Goal: Task Accomplishment & Management: Use online tool/utility

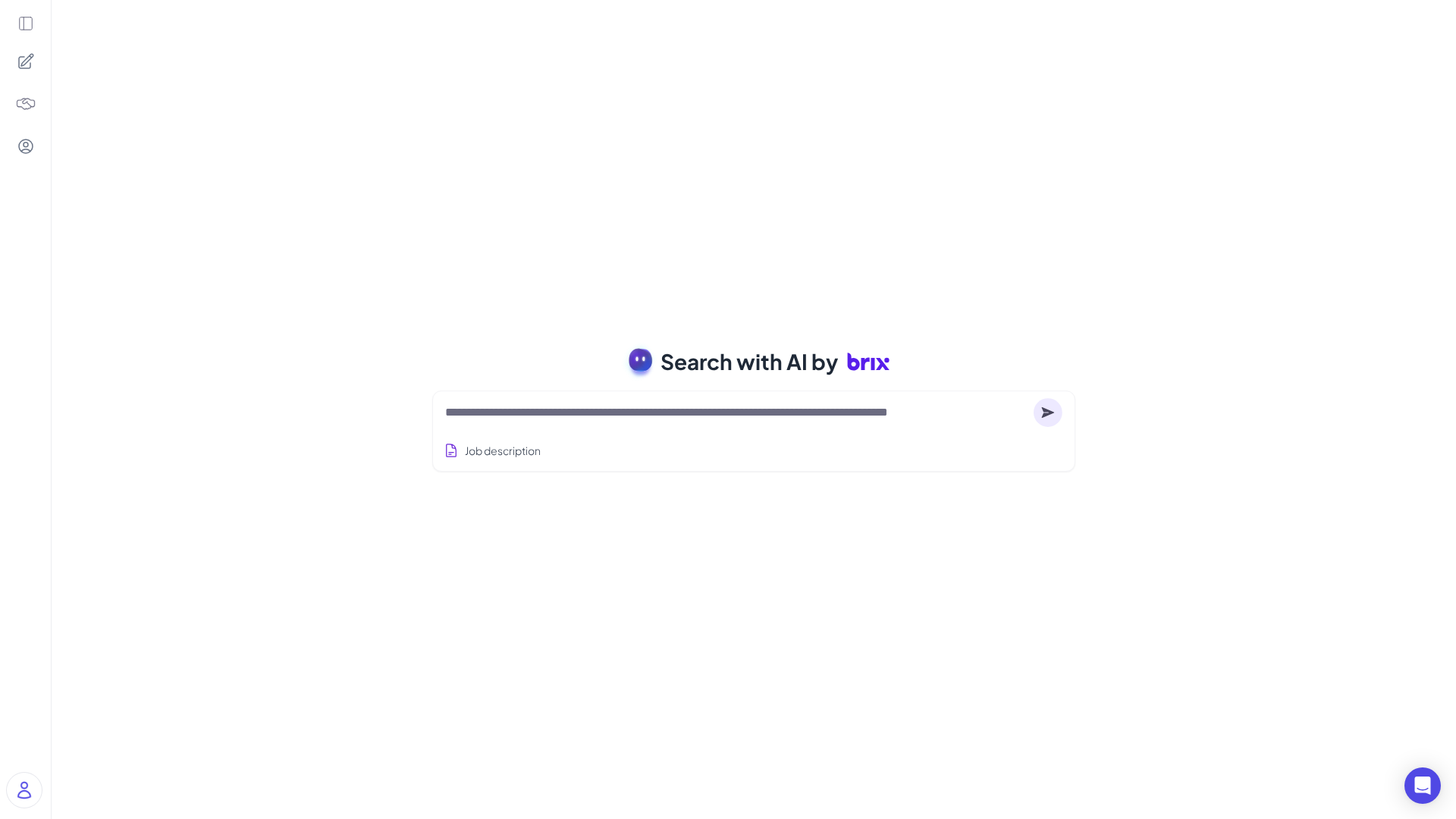
click at [587, 417] on textarea at bounding box center [735, 412] width 583 height 18
click at [21, 783] on img at bounding box center [24, 789] width 35 height 34
click at [21, 18] on icon at bounding box center [26, 23] width 17 height 17
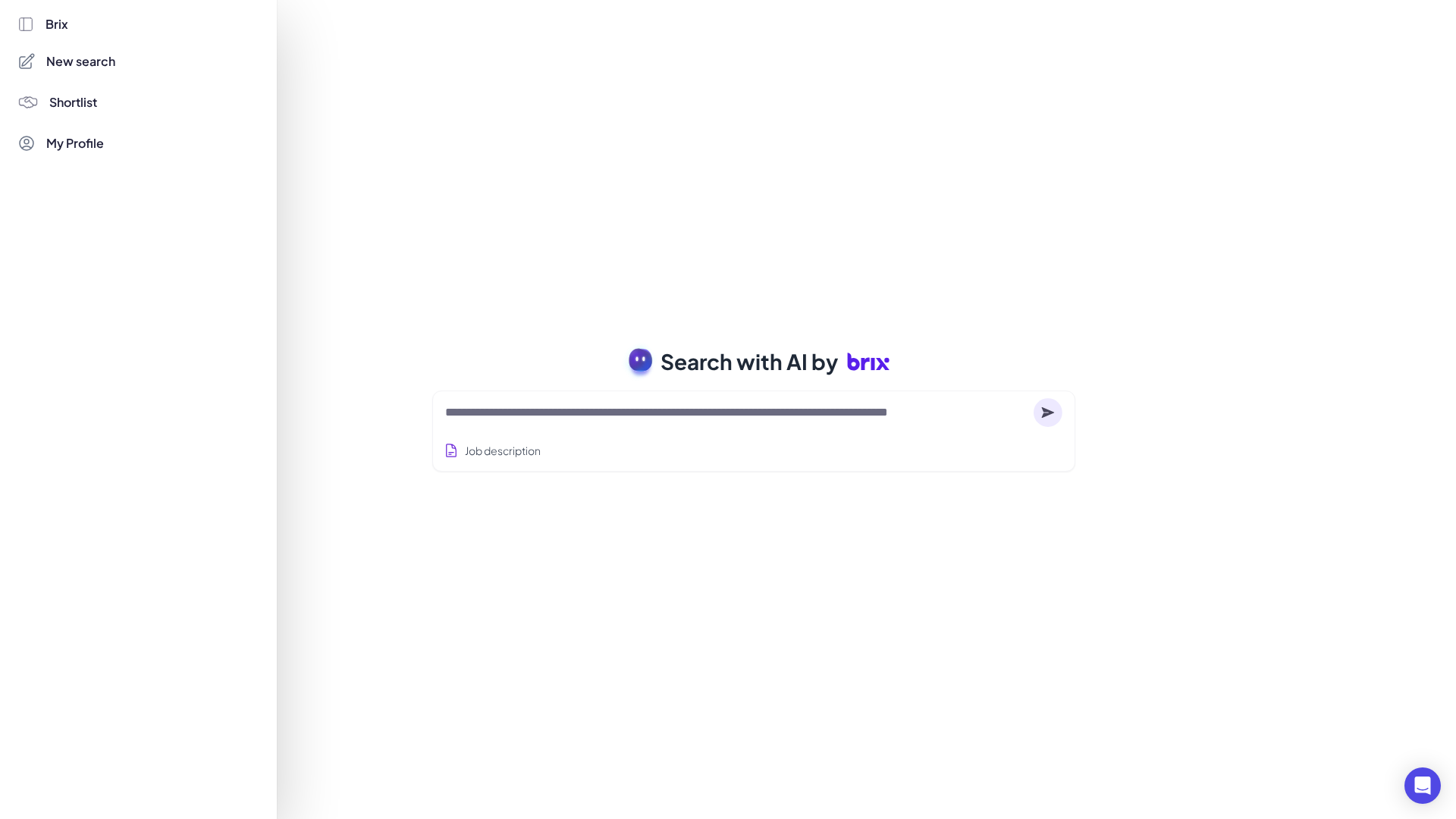
click at [320, 208] on div at bounding box center [728, 409] width 1456 height 819
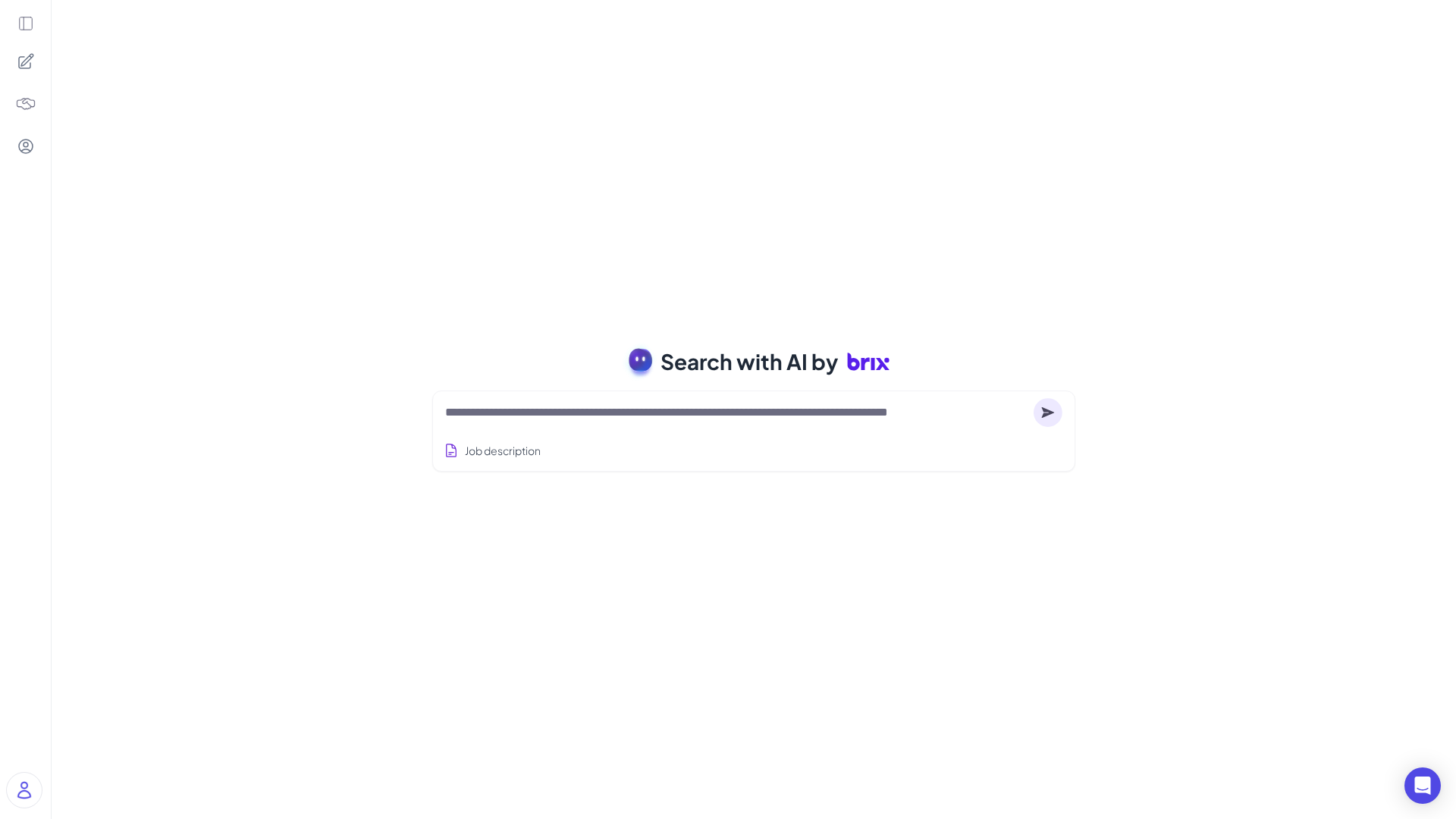
click at [597, 425] on div at bounding box center [753, 412] width 617 height 31
click at [596, 418] on textarea at bounding box center [735, 412] width 583 height 18
click at [849, 416] on textarea at bounding box center [735, 412] width 583 height 18
click at [509, 456] on button "Job description" at bounding box center [492, 450] width 104 height 28
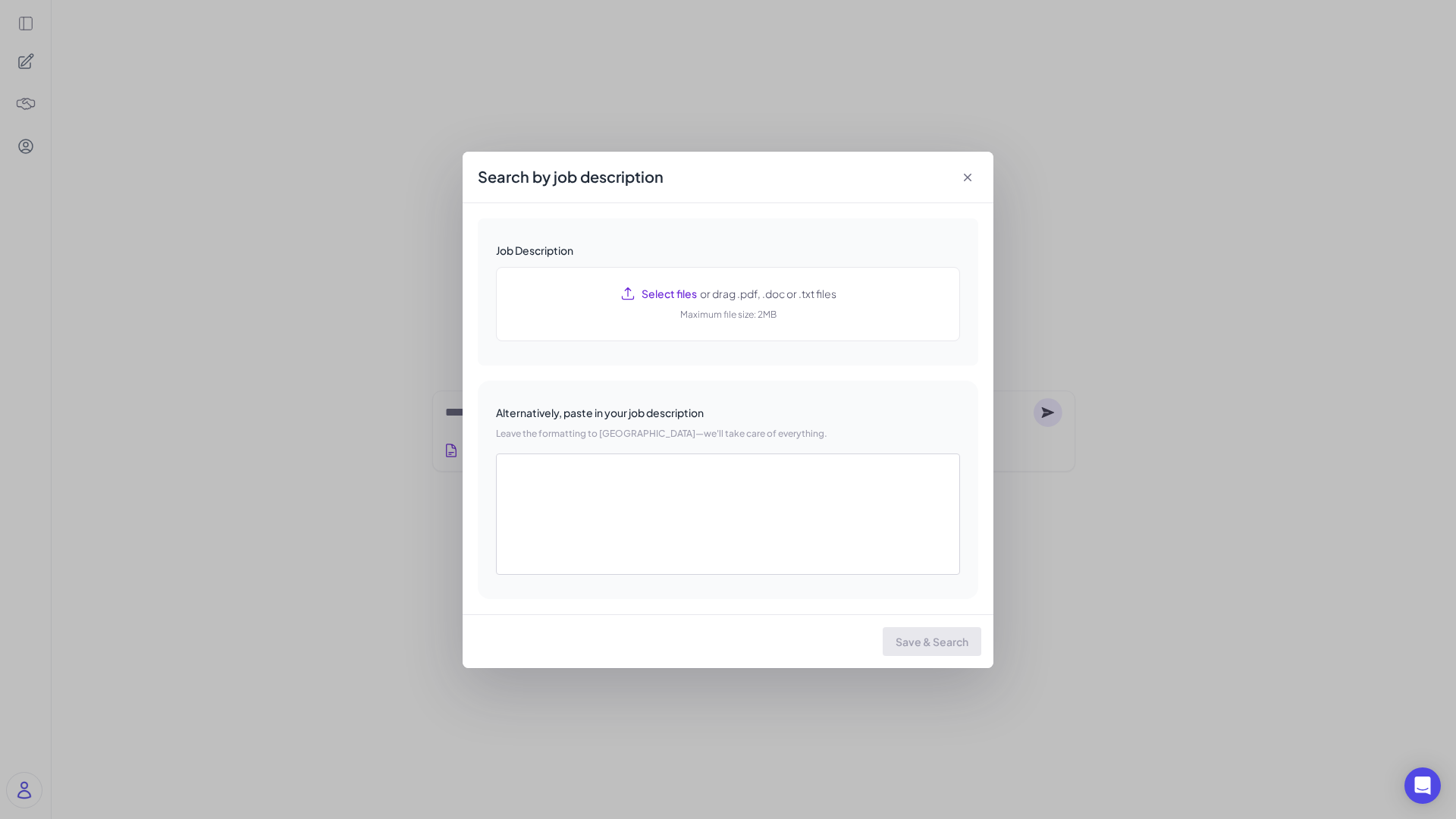
click at [971, 175] on icon at bounding box center [967, 176] width 15 height 15
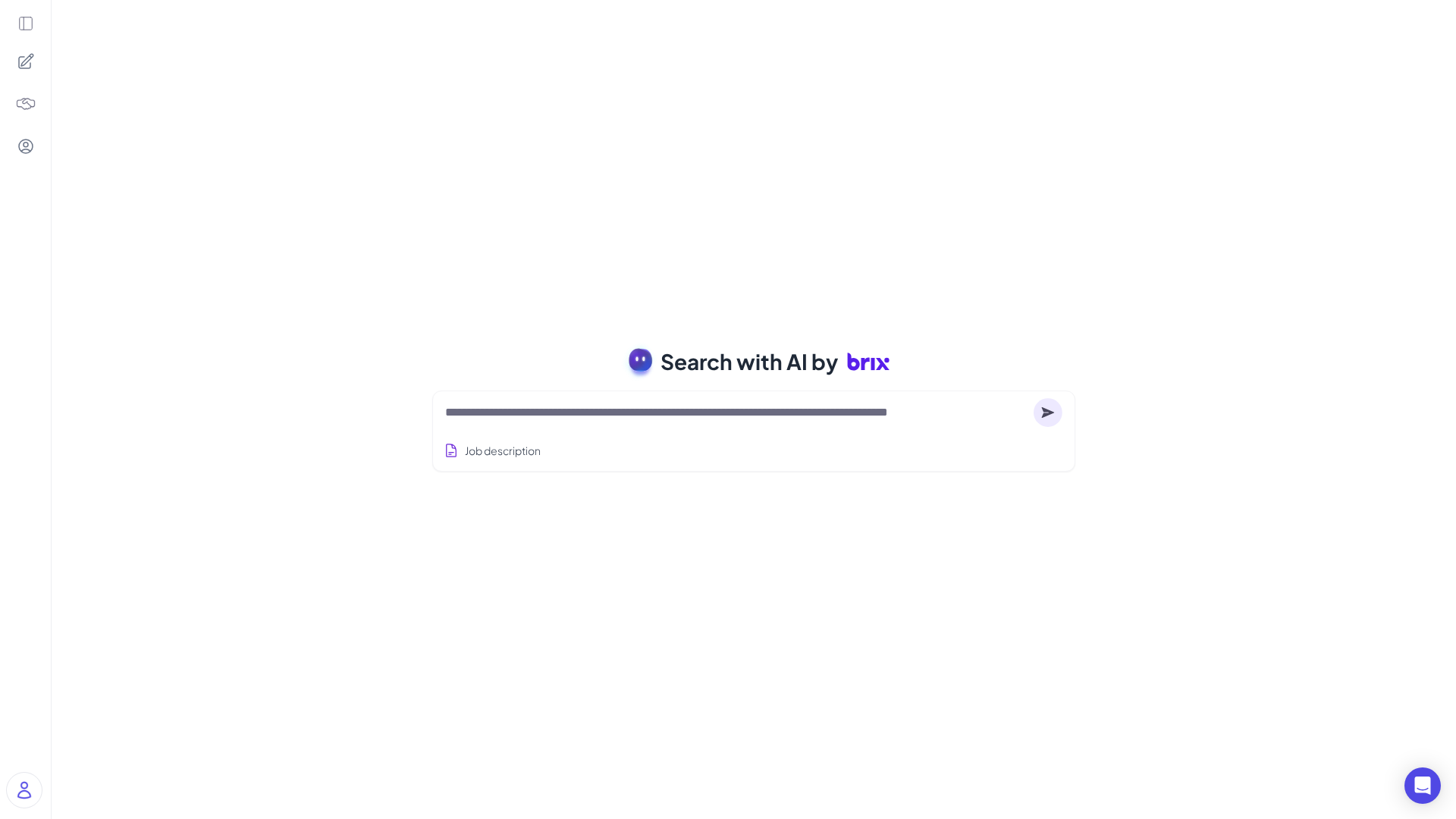
click at [25, 22] on icon at bounding box center [26, 23] width 17 height 17
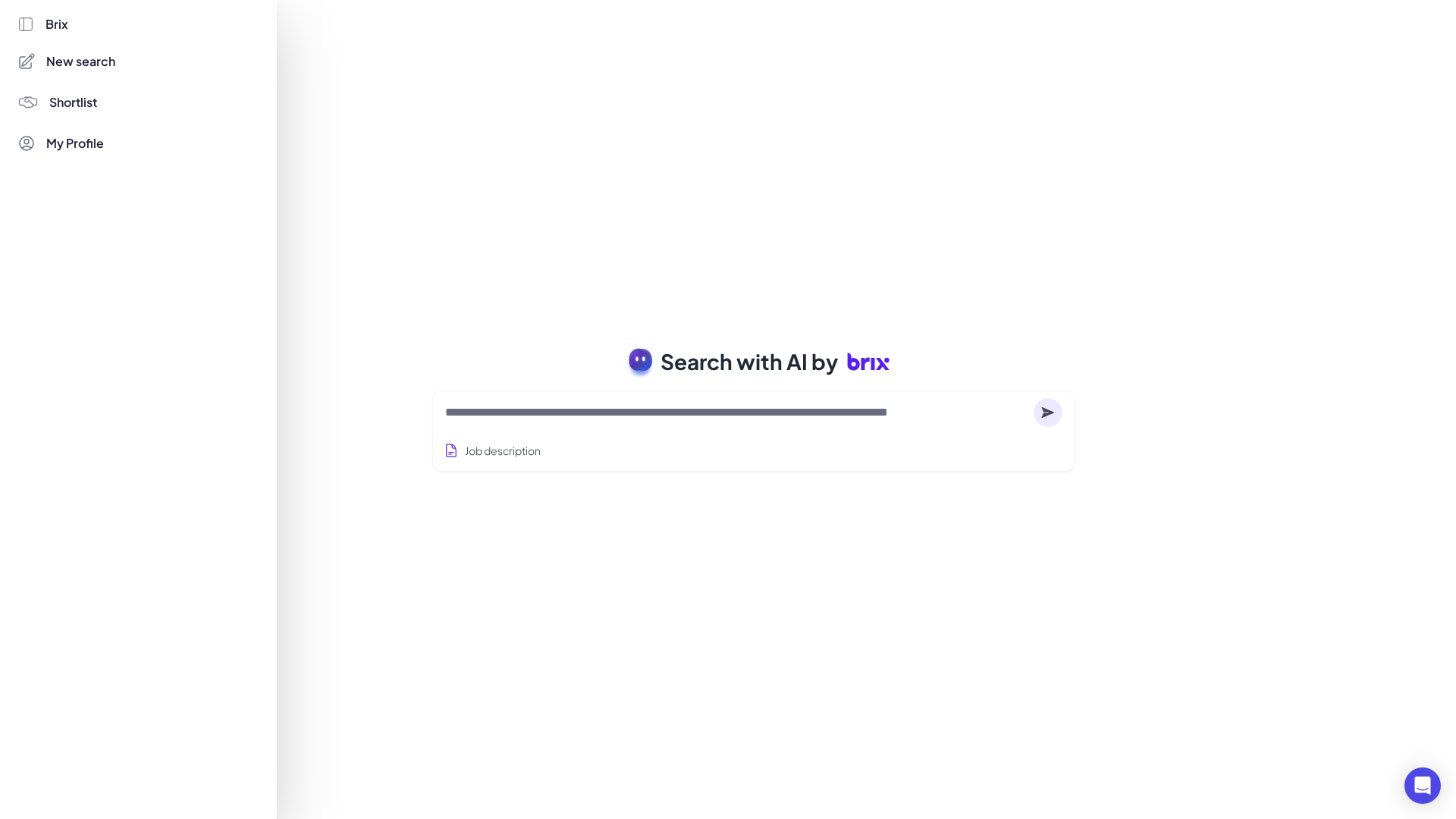
click at [417, 113] on div at bounding box center [728, 409] width 1456 height 819
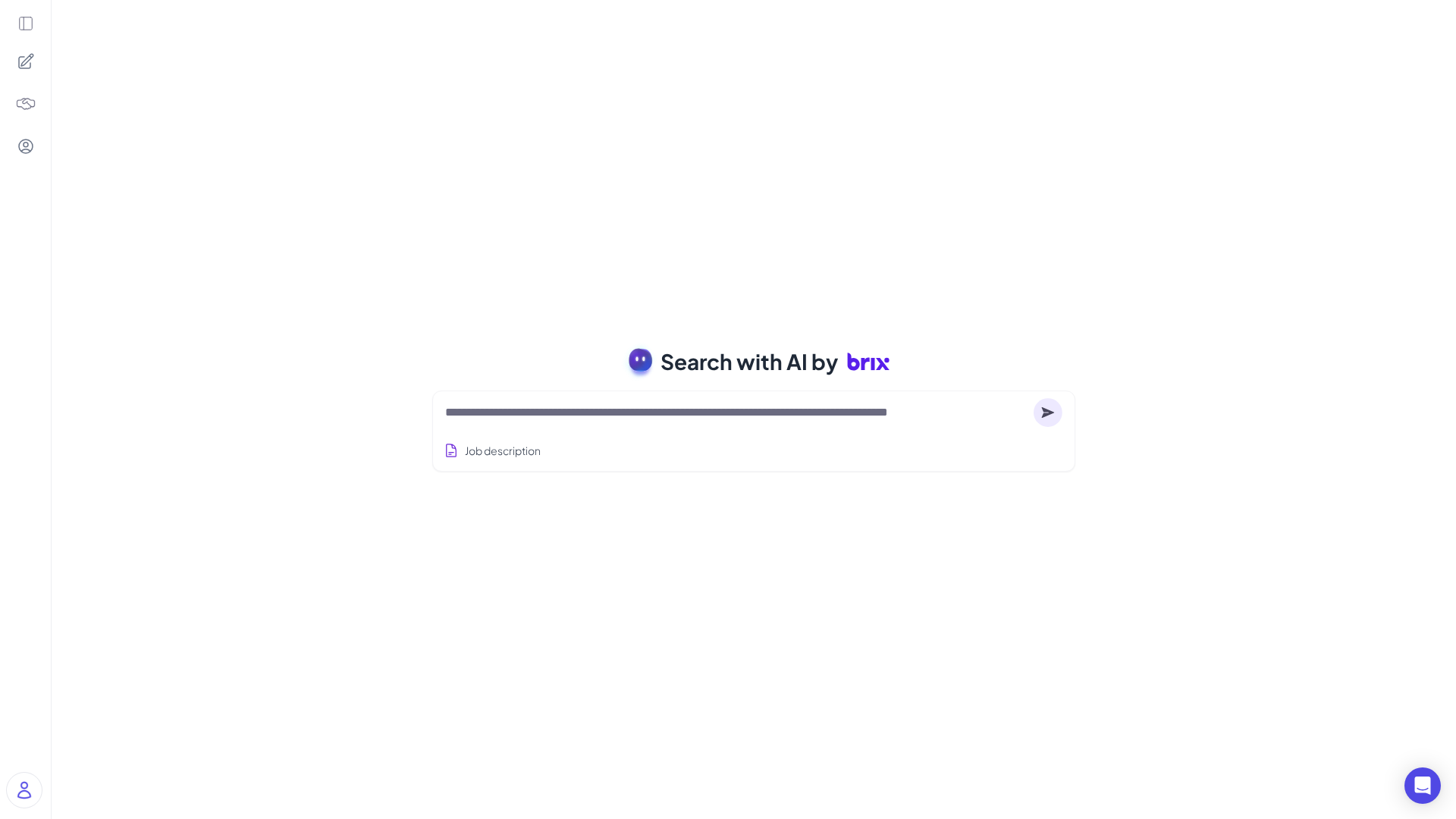
click at [606, 453] on div "Job description" at bounding box center [753, 446] width 617 height 37
click at [574, 454] on div "Job description" at bounding box center [753, 446] width 617 height 37
click at [556, 421] on div at bounding box center [753, 412] width 617 height 31
click at [556, 411] on textarea at bounding box center [735, 412] width 583 height 18
paste textarea "**********"
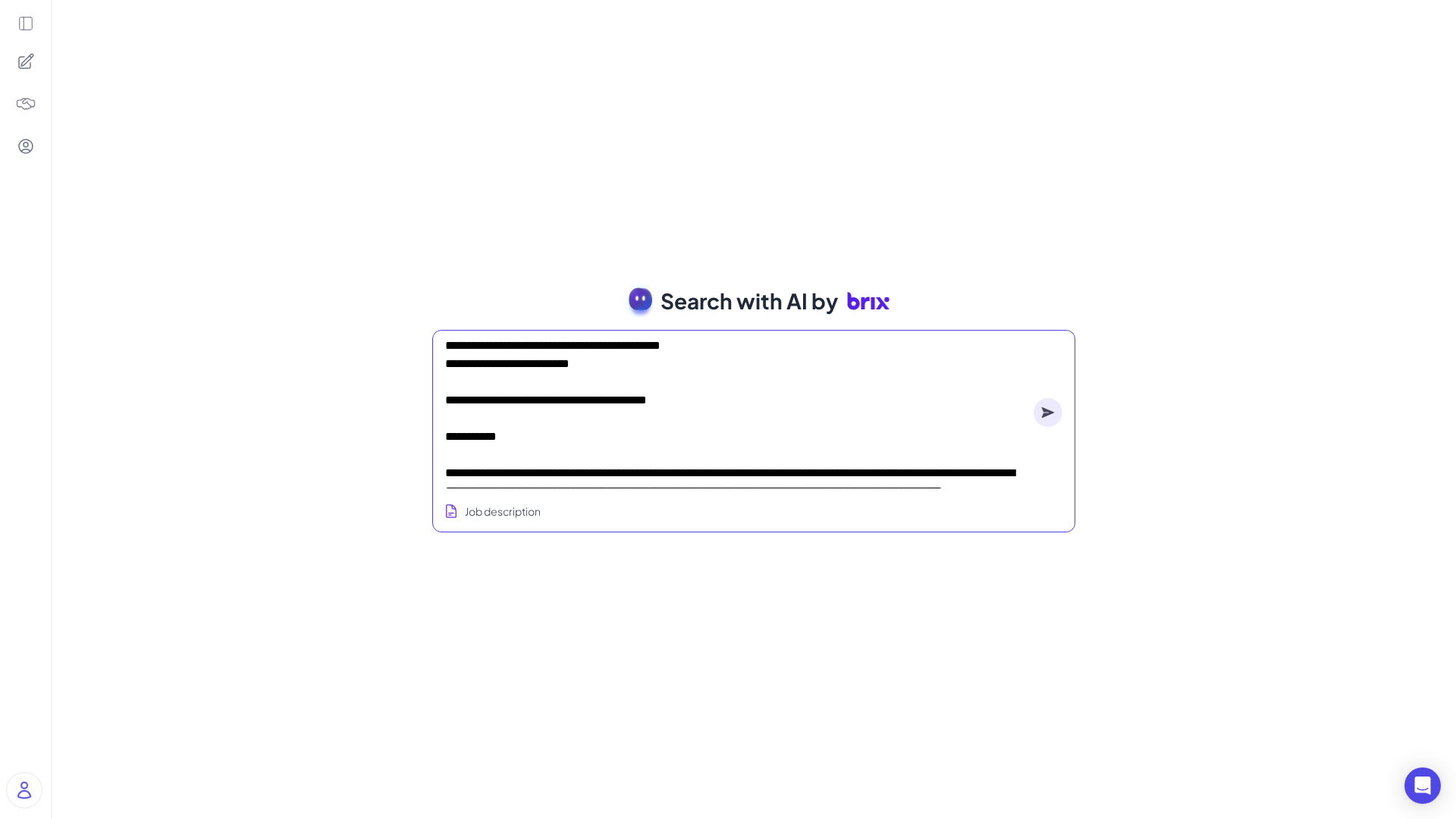
type textarea "**********"
click at [1052, 409] on circle at bounding box center [1047, 412] width 29 height 29
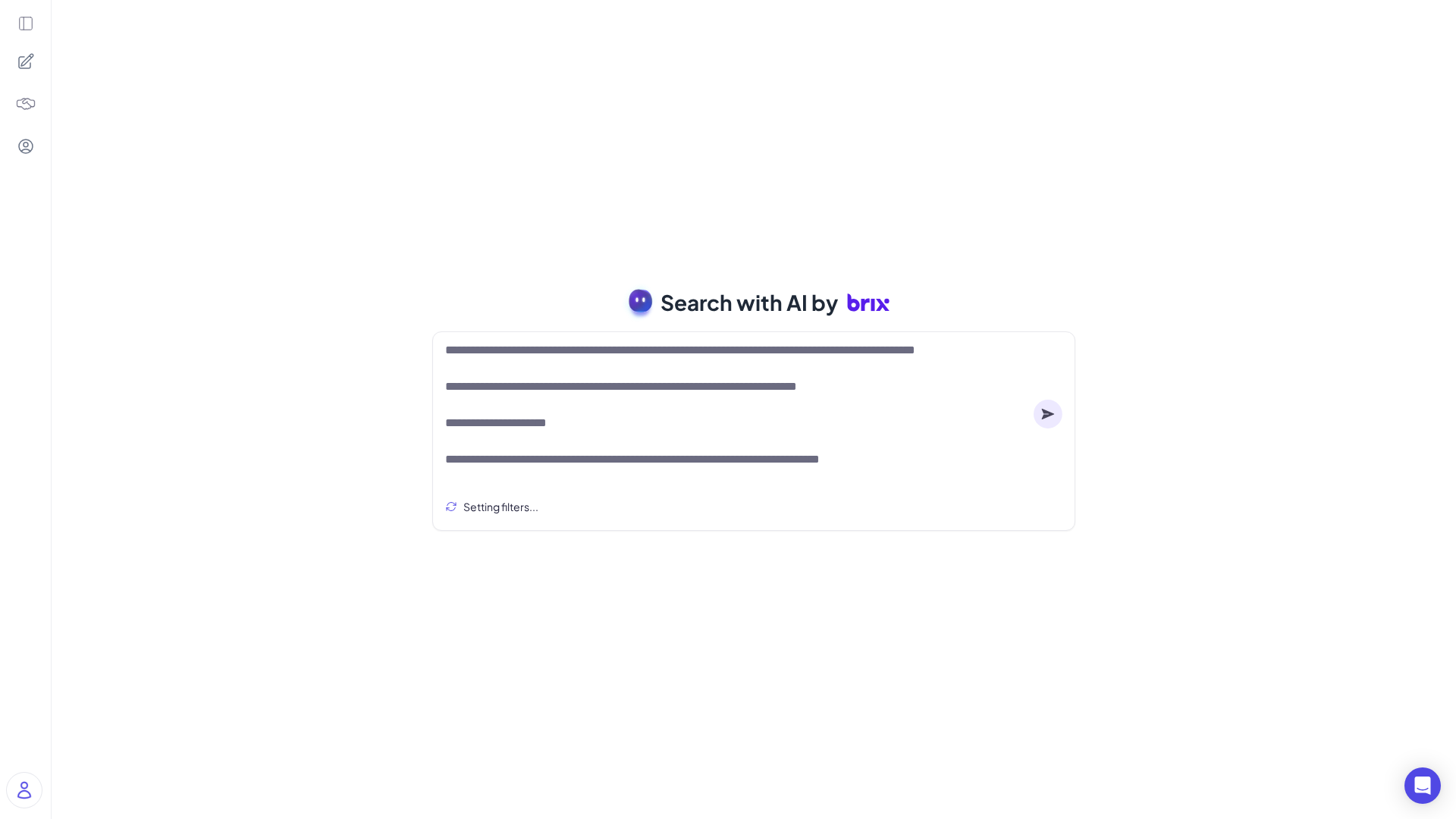
scroll to position [667, 0]
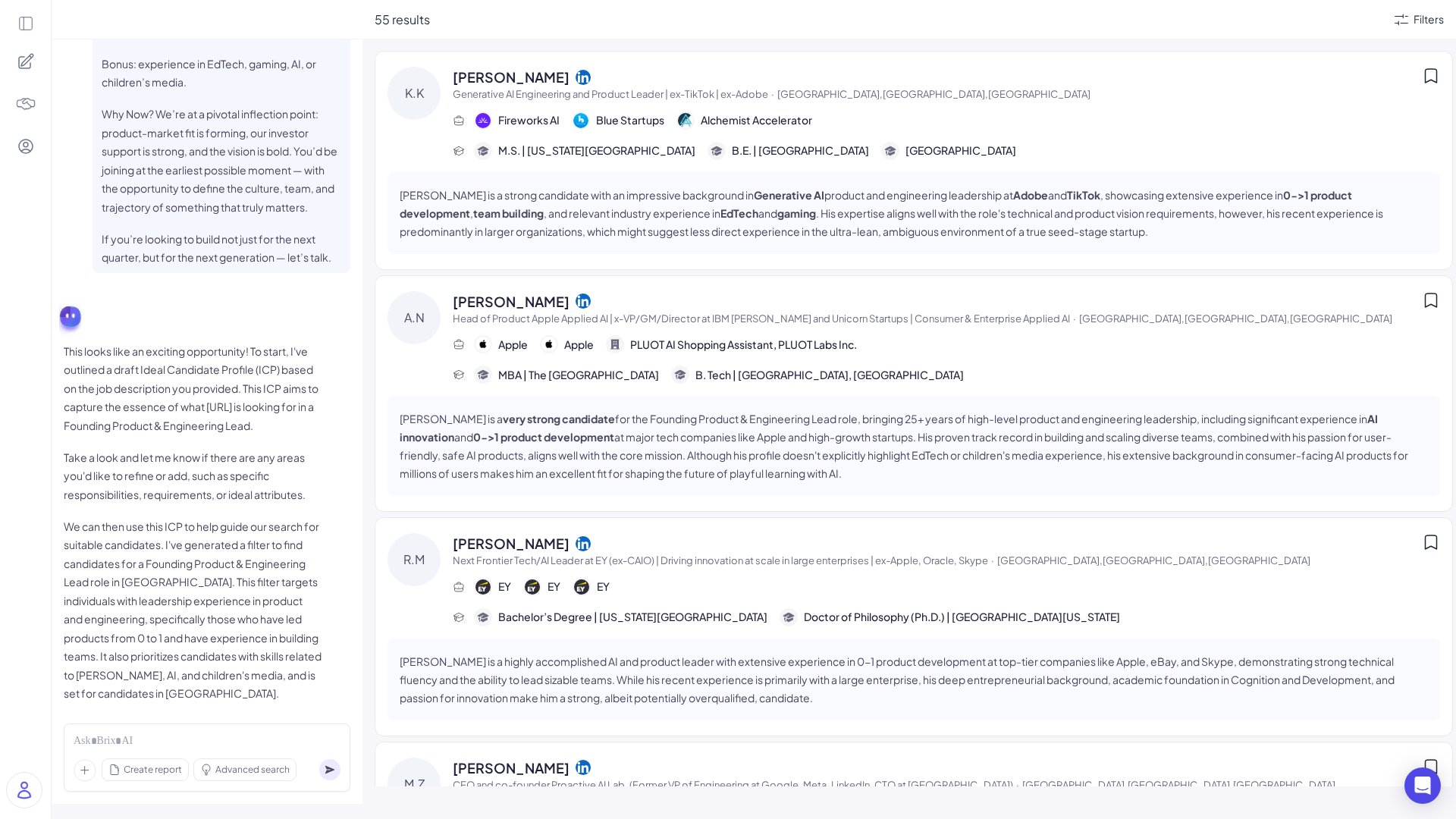
click at [86, 775] on icon at bounding box center [85, 770] width 23 height 23
click at [24, 64] on icon at bounding box center [26, 61] width 18 height 18
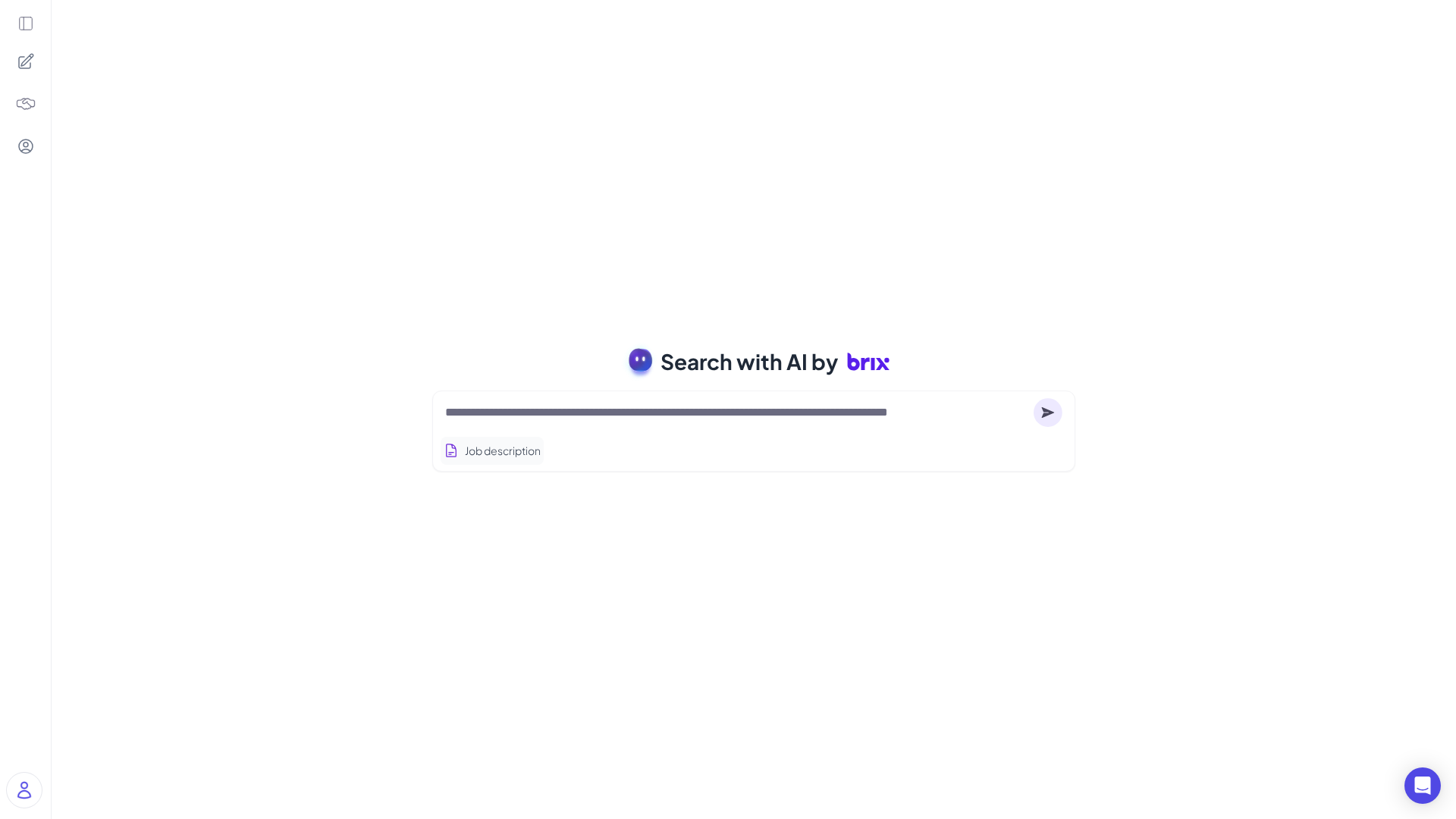
click at [498, 455] on button "Job description" at bounding box center [492, 450] width 104 height 28
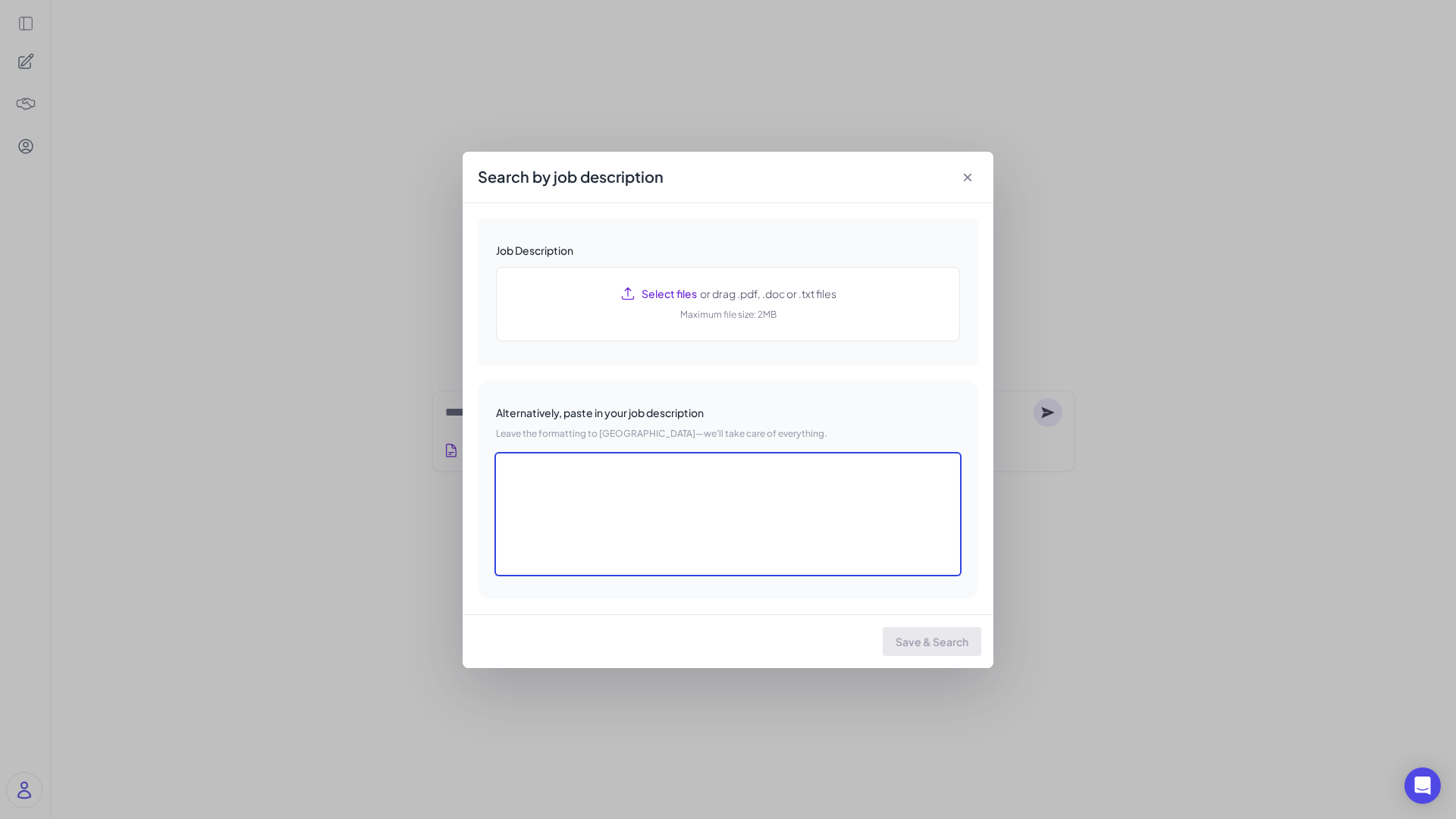
click at [590, 509] on textarea at bounding box center [728, 513] width 464 height 121
paste textarea "**********"
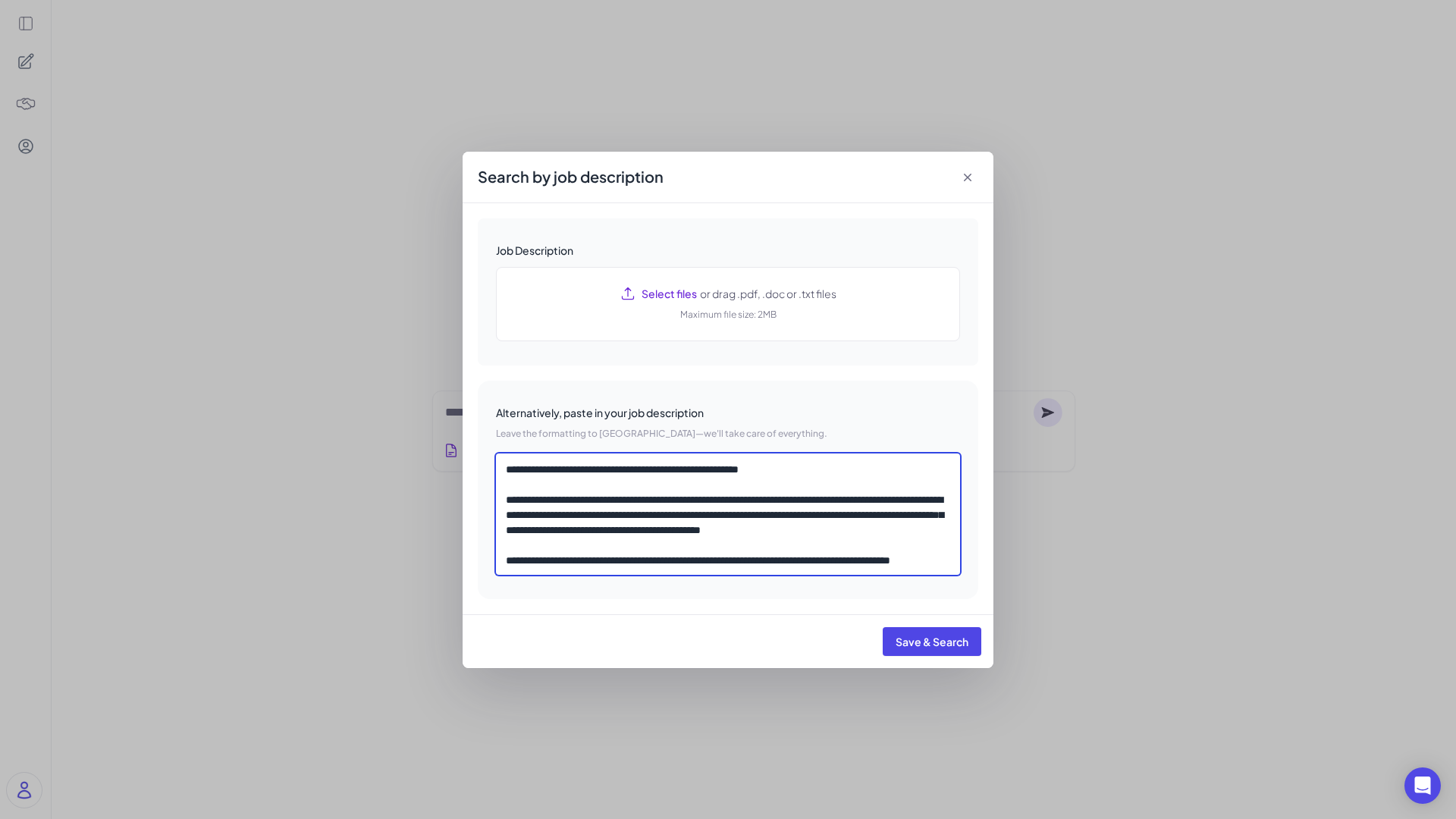
scroll to position [659, 0]
type textarea "**********"
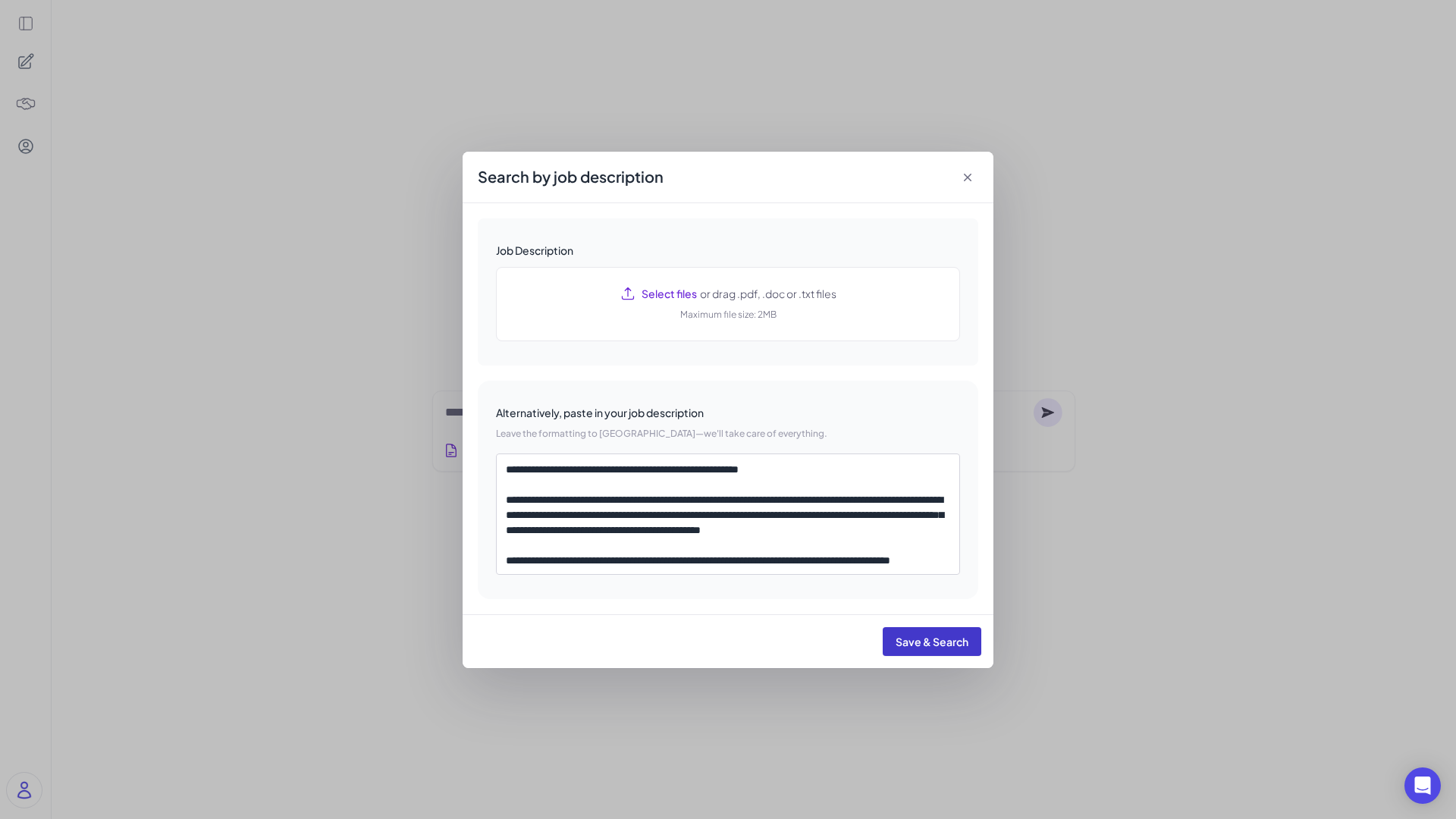
click at [920, 648] on button "Save & Search" at bounding box center [932, 641] width 99 height 29
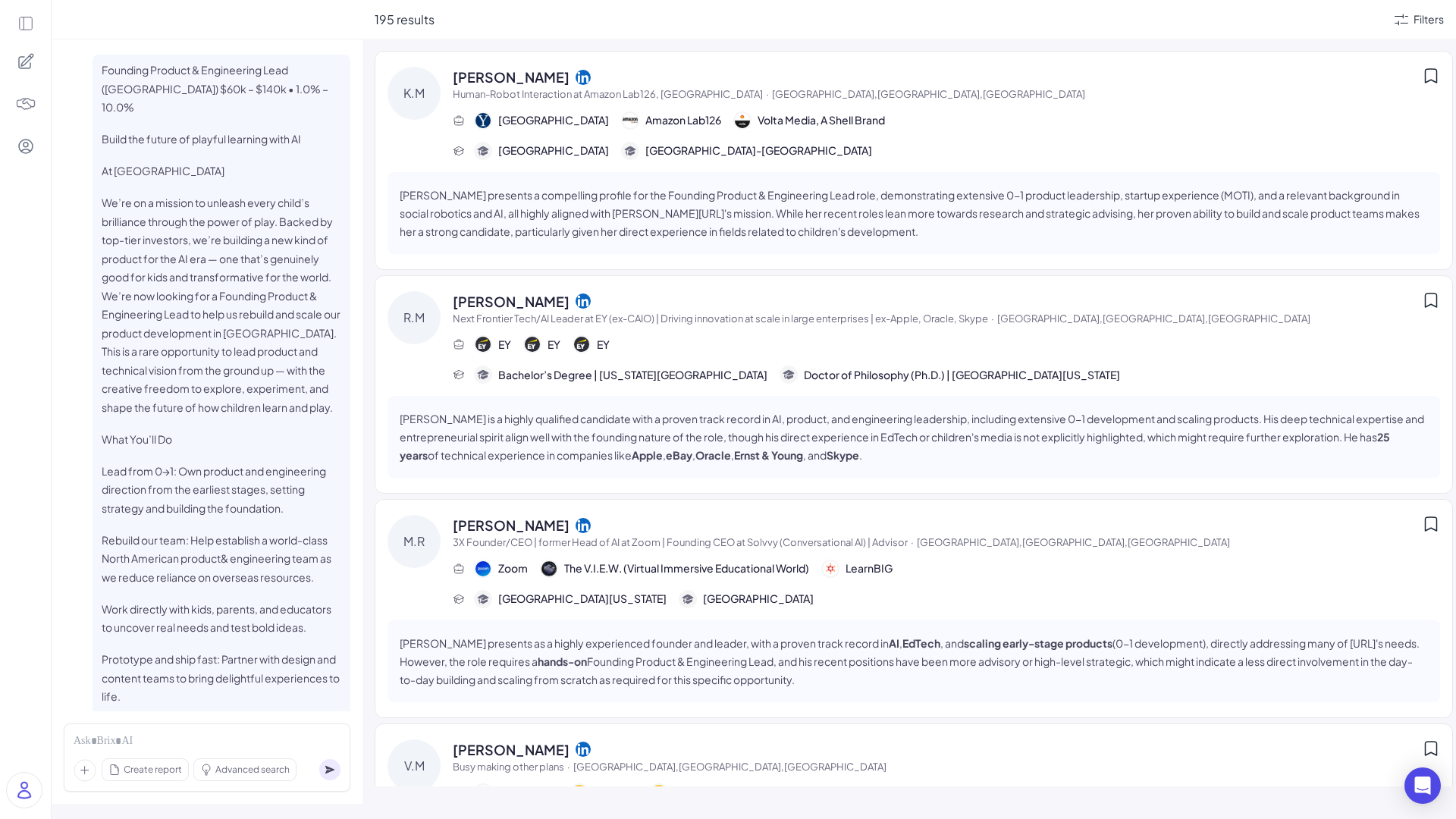
scroll to position [1169, 0]
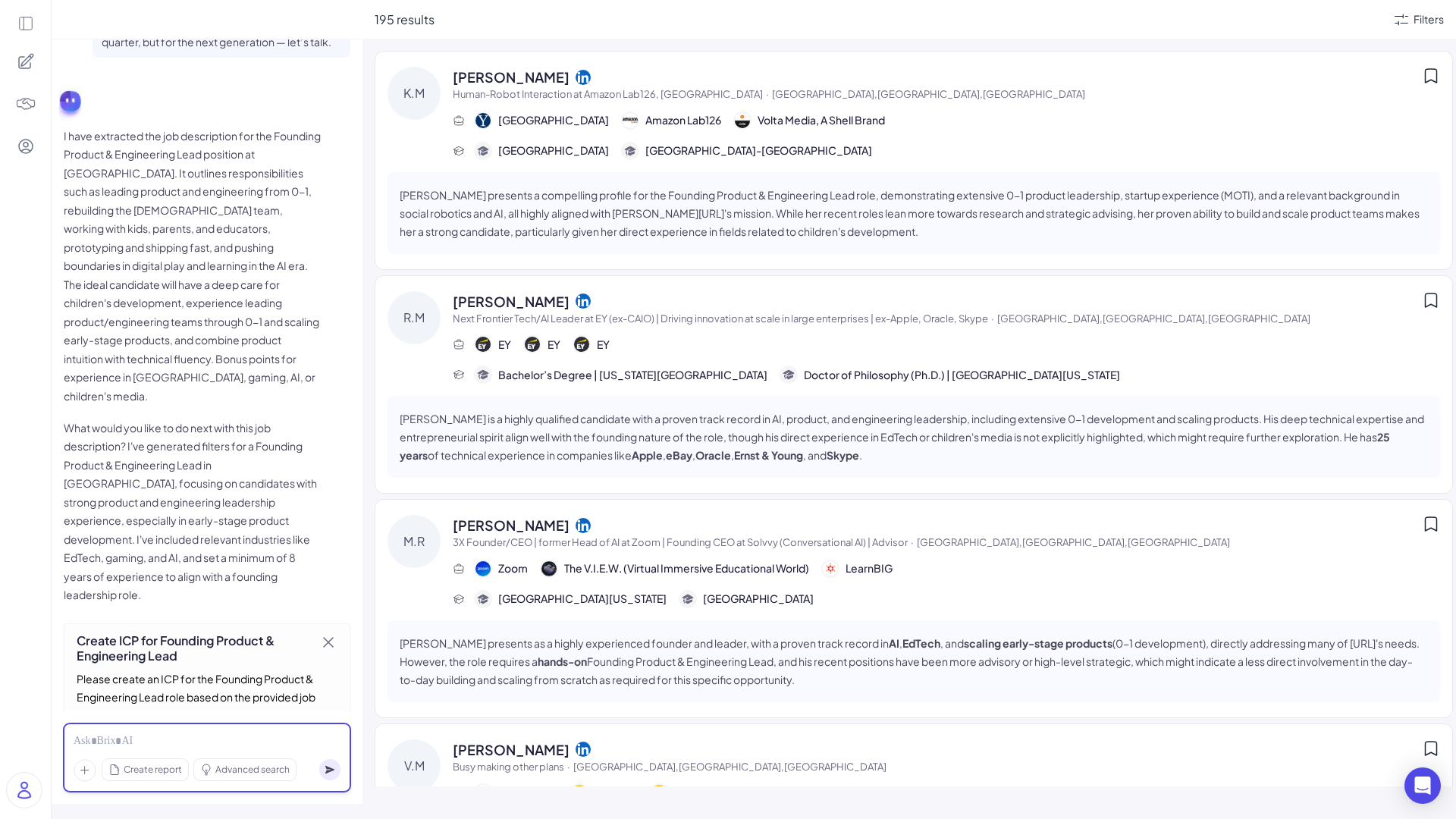
click at [190, 737] on div at bounding box center [207, 741] width 267 height 17
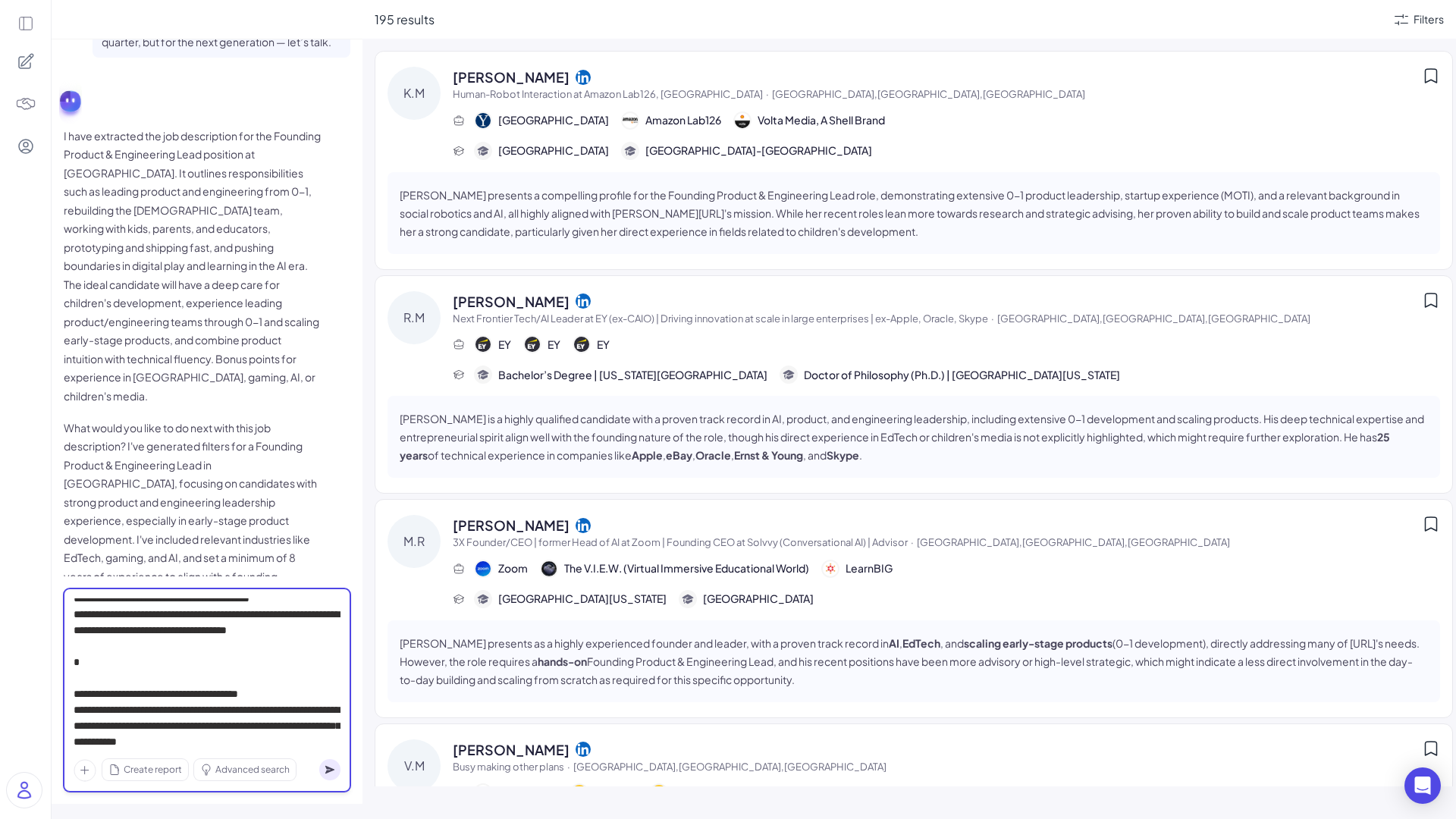
scroll to position [692, 0]
click at [326, 769] on circle at bounding box center [330, 770] width 22 height 22
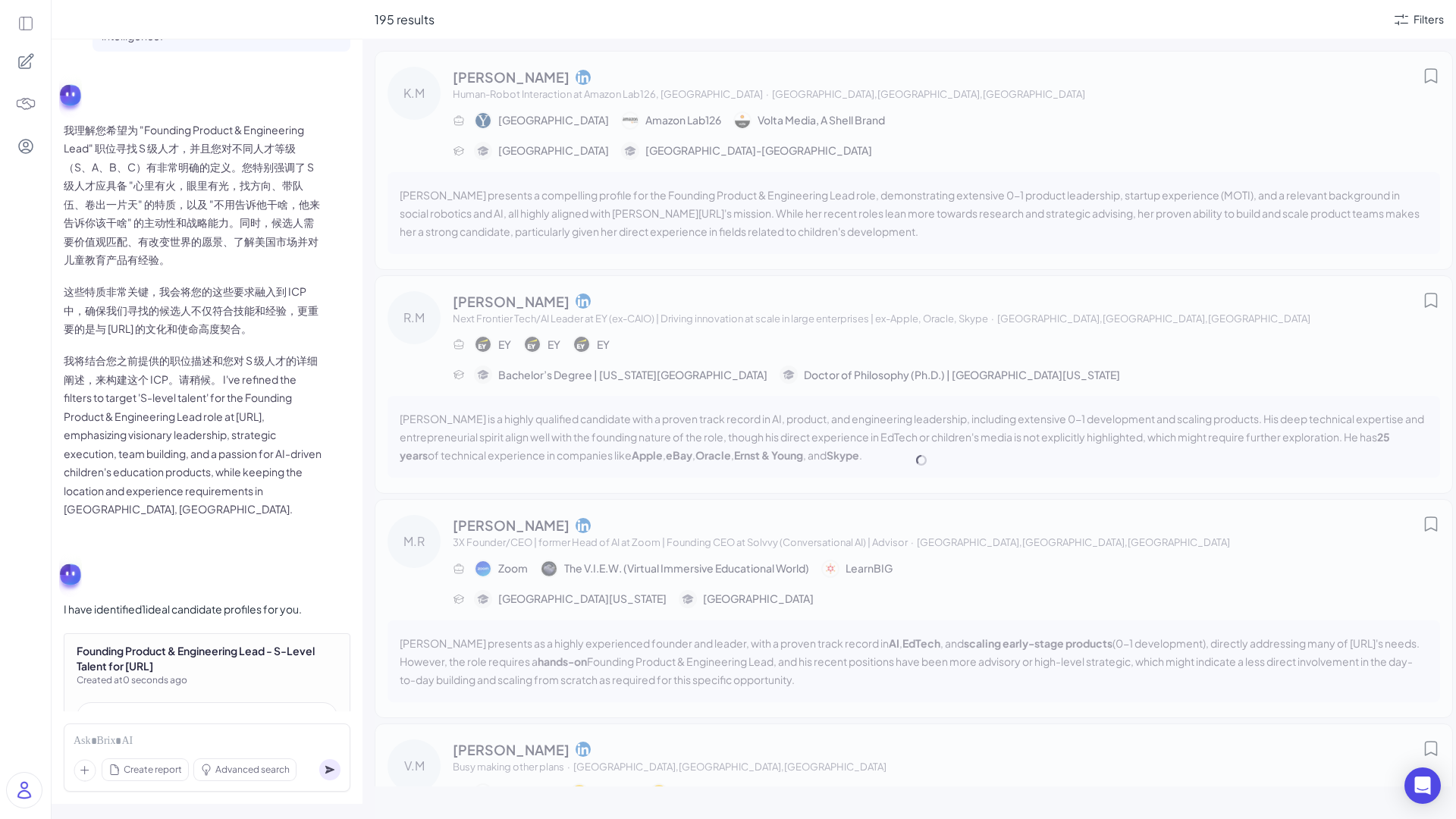
scroll to position [2875, 0]
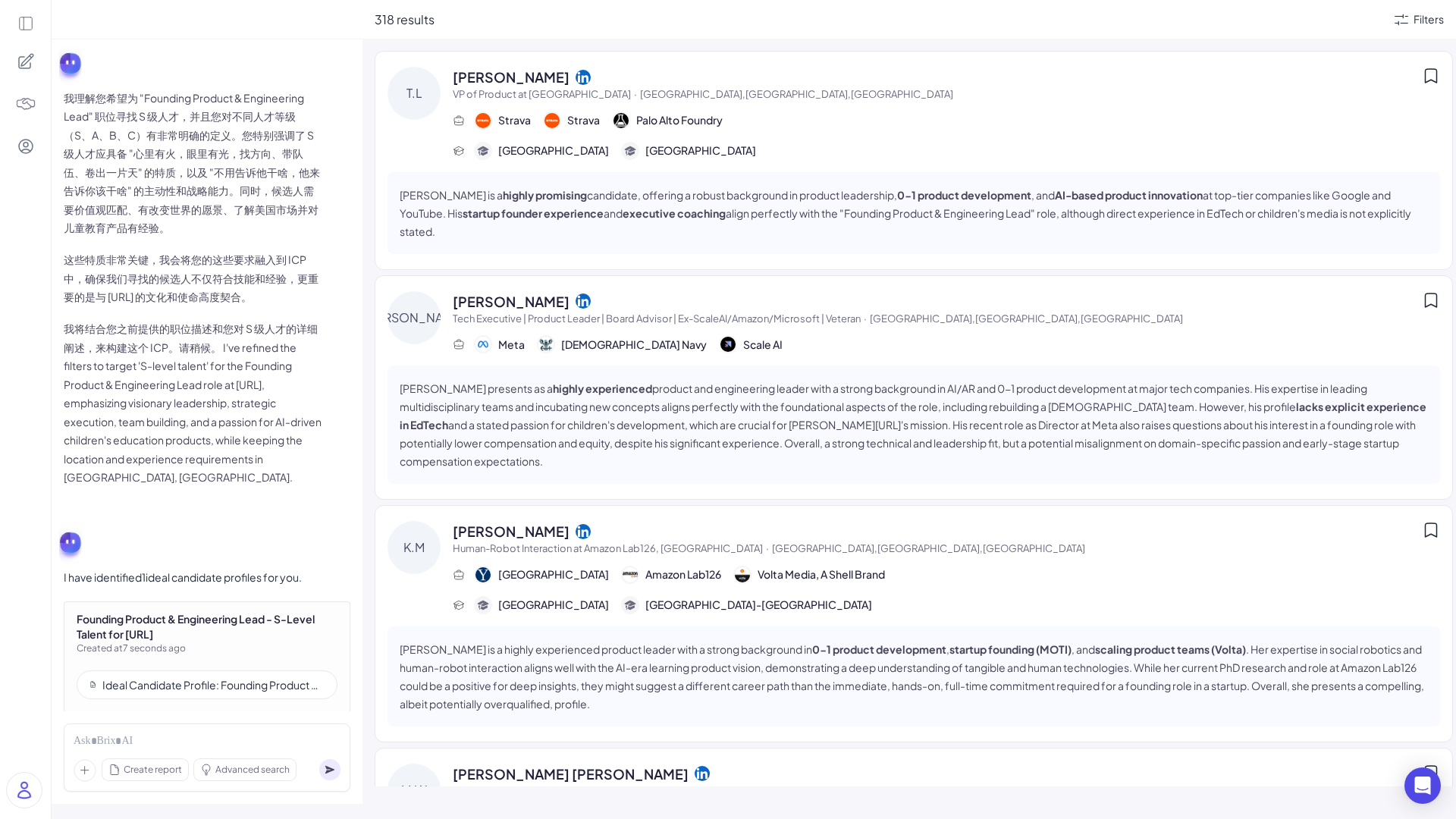
click at [579, 86] on div "[PERSON_NAME]" at bounding box center [936, 77] width 969 height 21
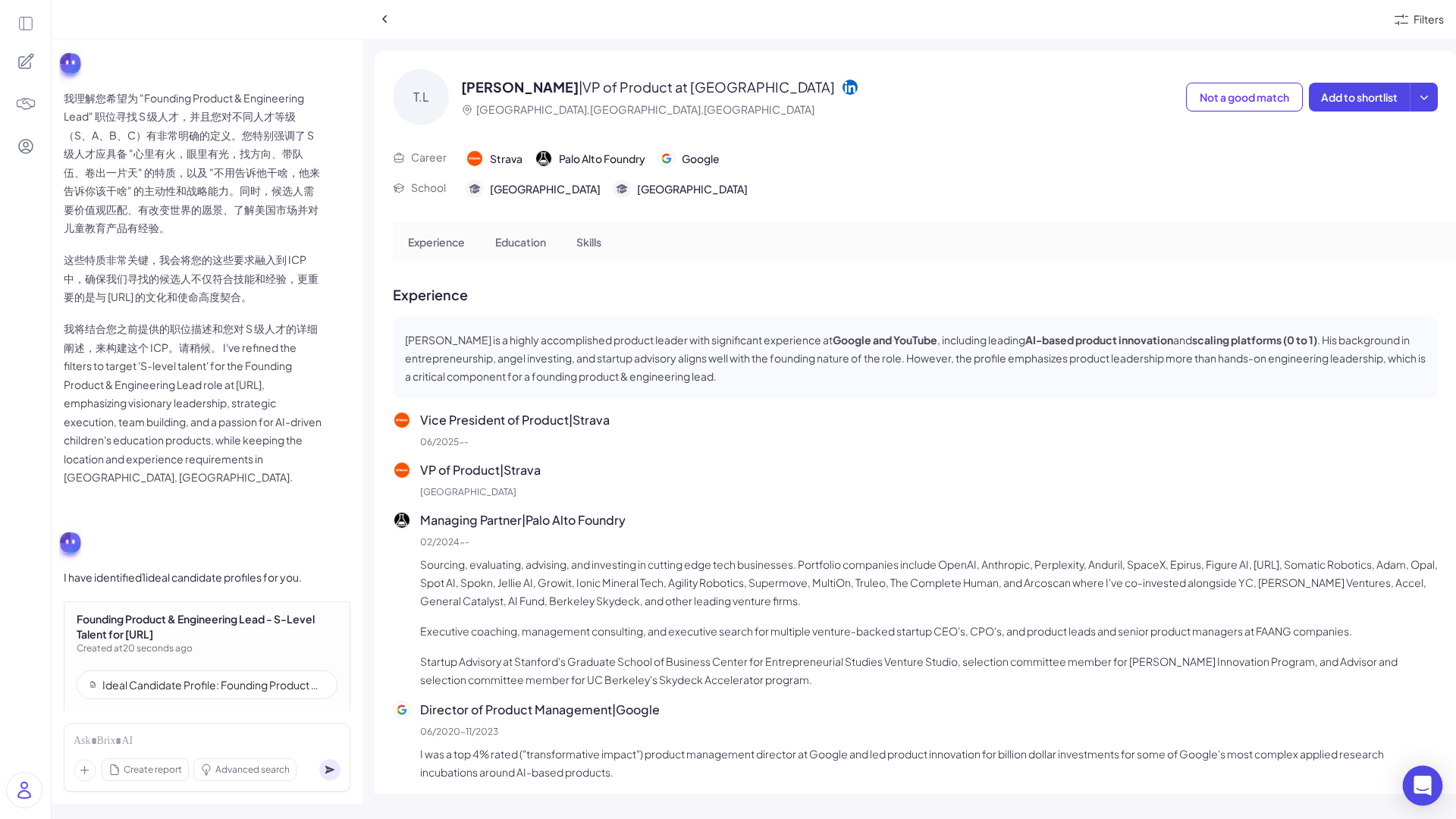
click at [1417, 786] on icon "Open Intercom Messenger" at bounding box center [1422, 785] width 18 height 20
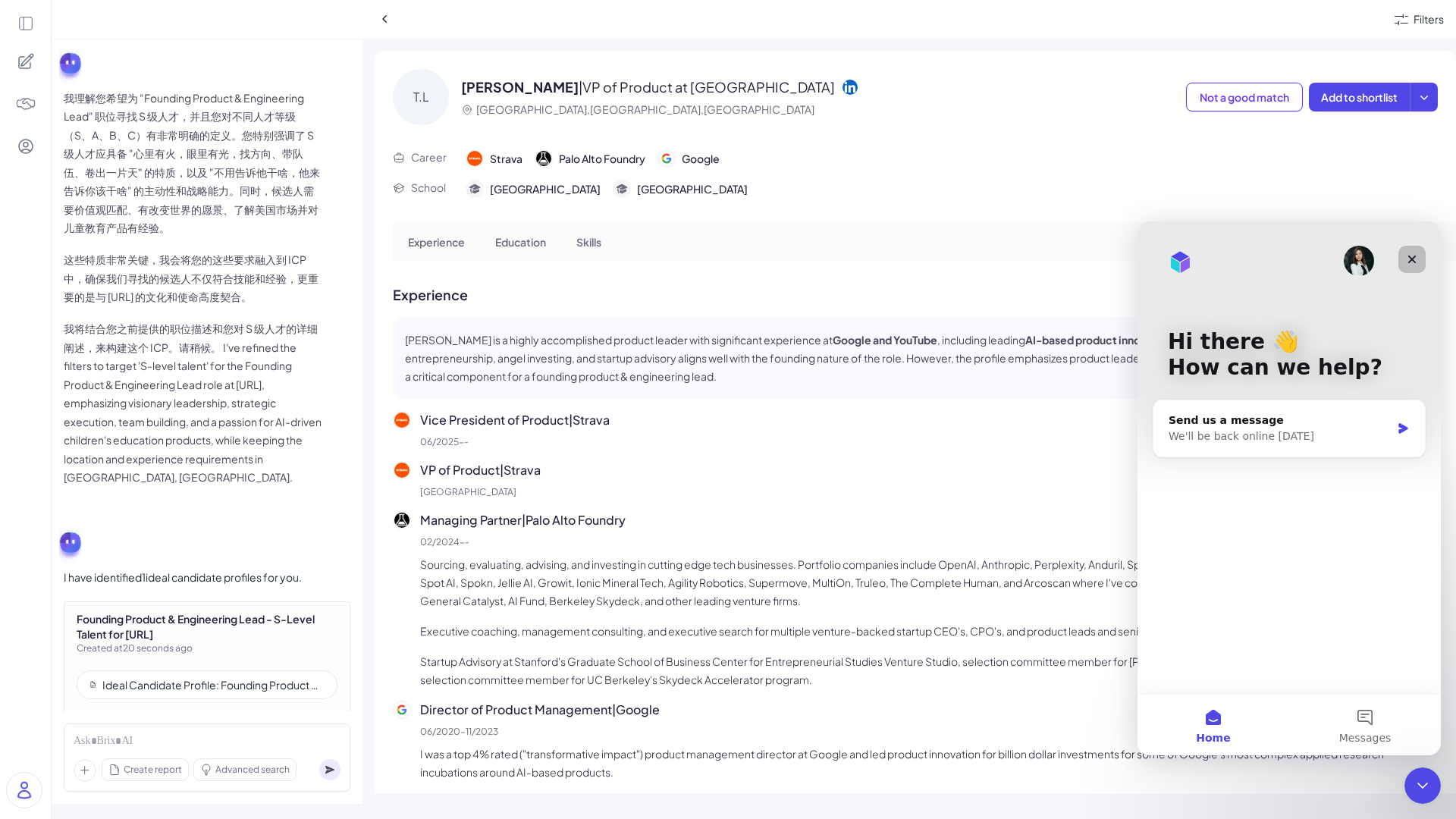
click at [1413, 257] on icon "Close" at bounding box center [1412, 259] width 8 height 8
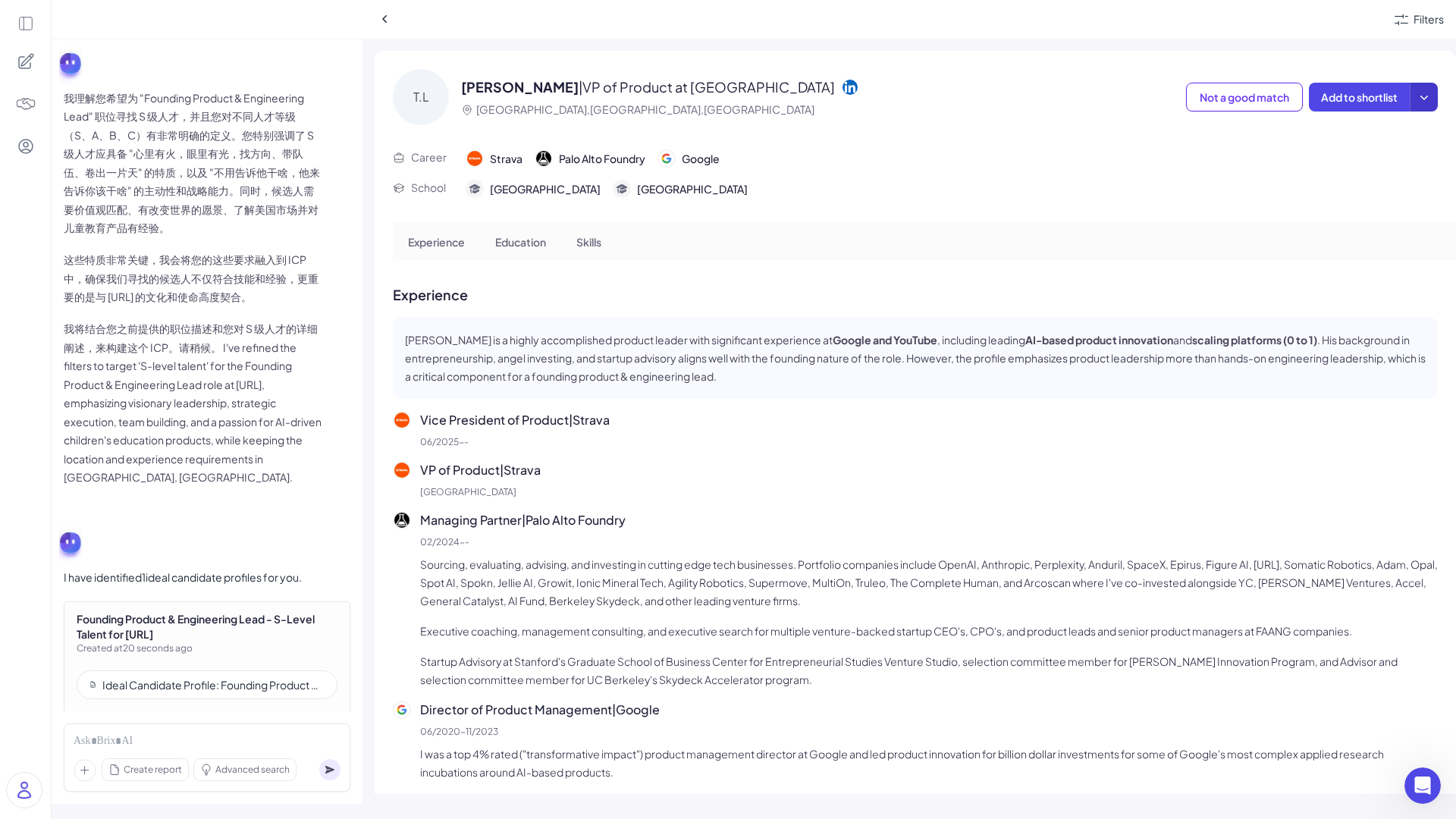
click at [1415, 106] on button at bounding box center [1423, 97] width 28 height 29
click at [1197, 209] on div "[PERSON_NAME] [PERSON_NAME] | VP of Product at [GEOGRAPHIC_DATA],[GEOGRAPHIC_DA…" at bounding box center [915, 423] width 1081 height 743
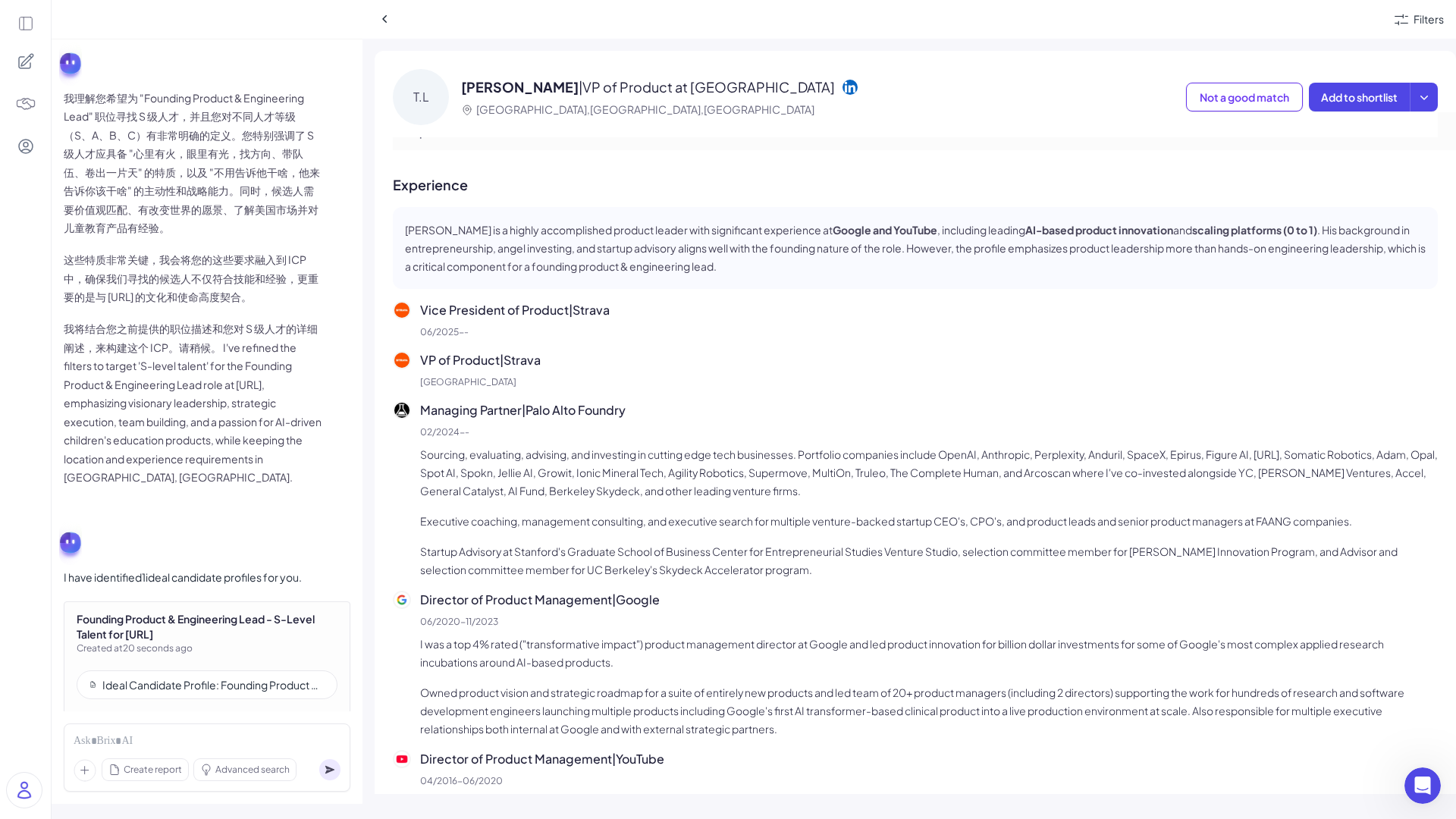
scroll to position [69, 0]
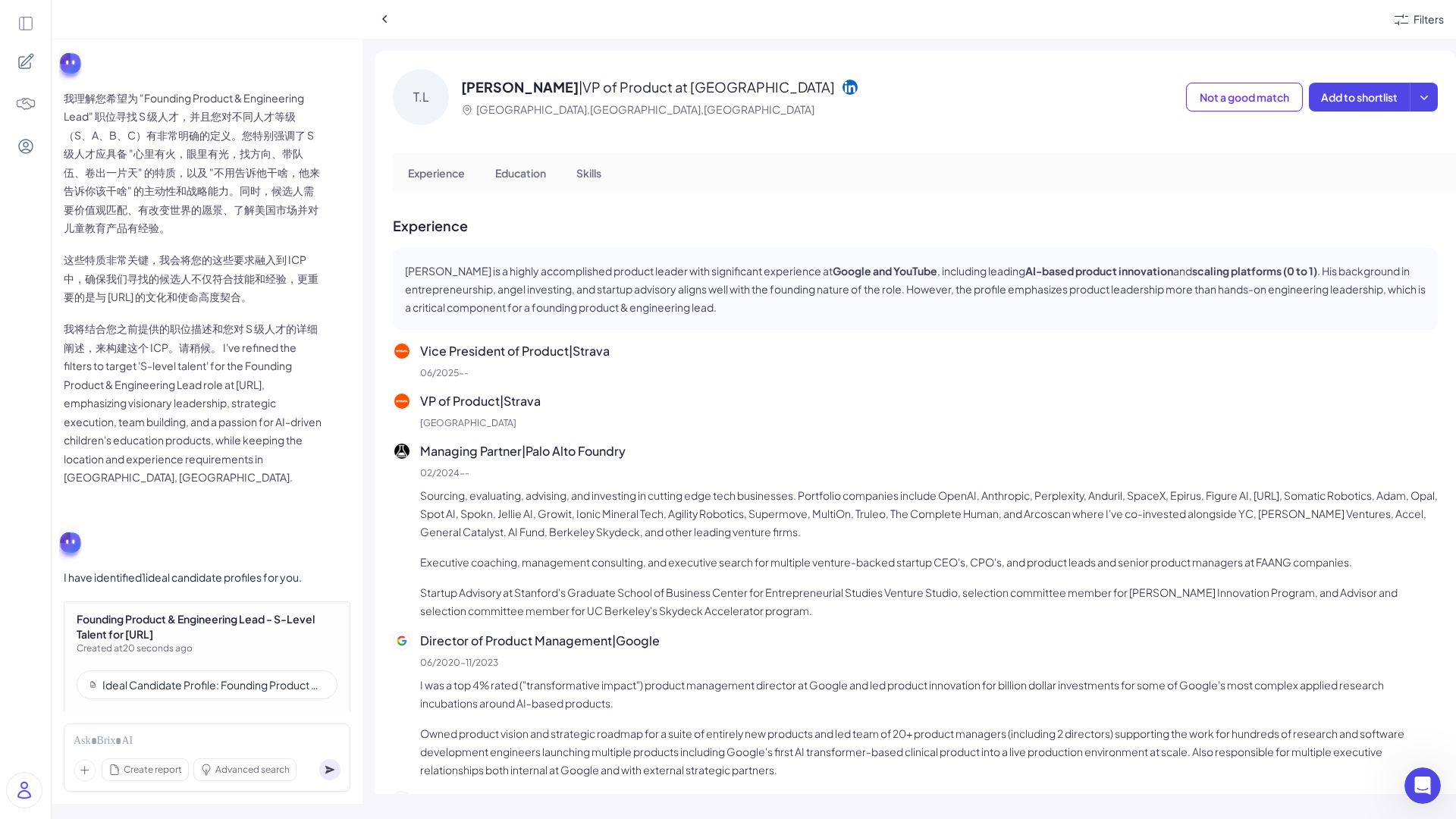
click at [499, 91] on span "[PERSON_NAME]" at bounding box center [520, 87] width 117 height 18
click at [842, 83] on icon at bounding box center [849, 87] width 15 height 15
click at [135, 737] on div at bounding box center [207, 741] width 267 height 17
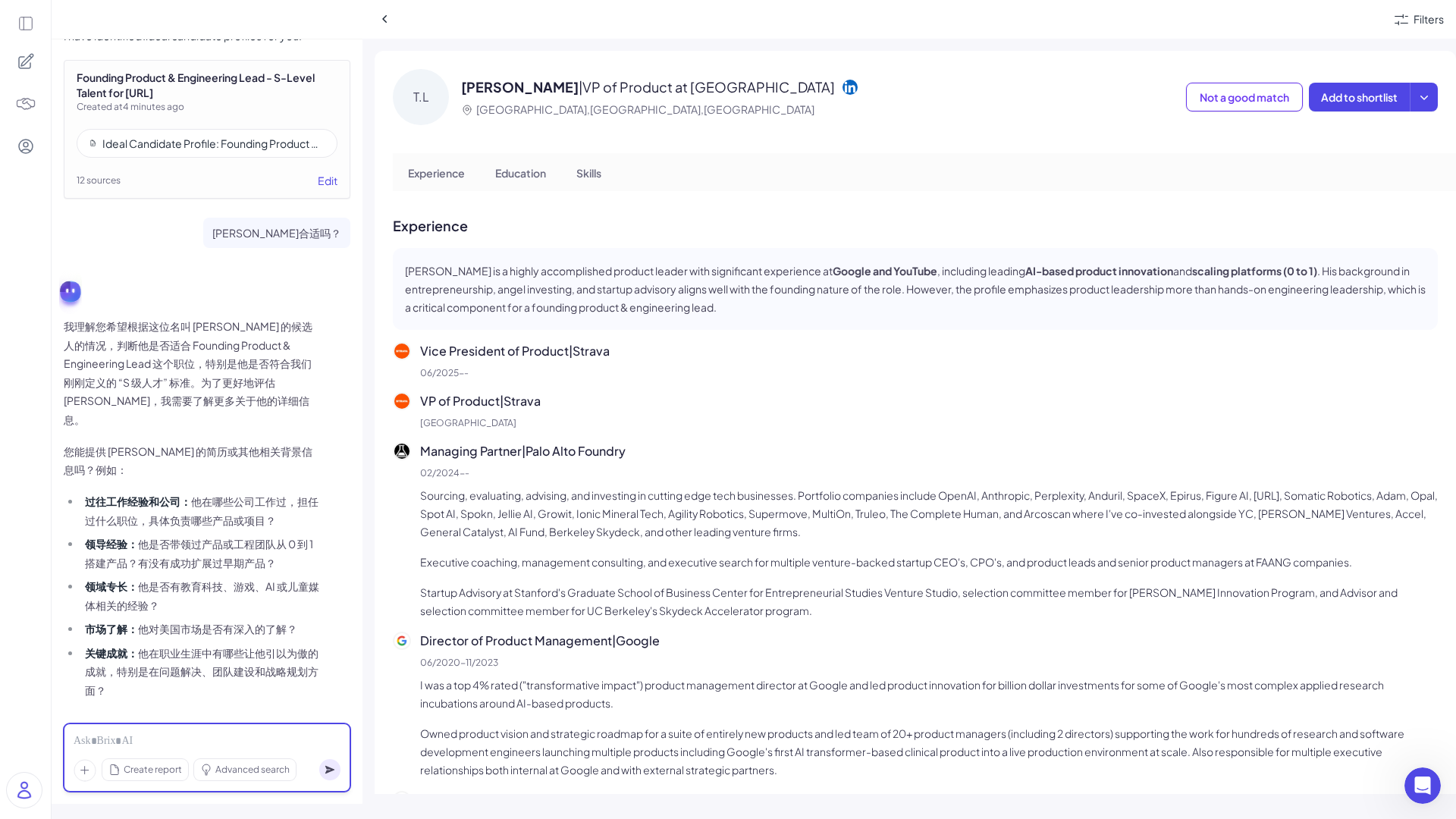
scroll to position [3426, 0]
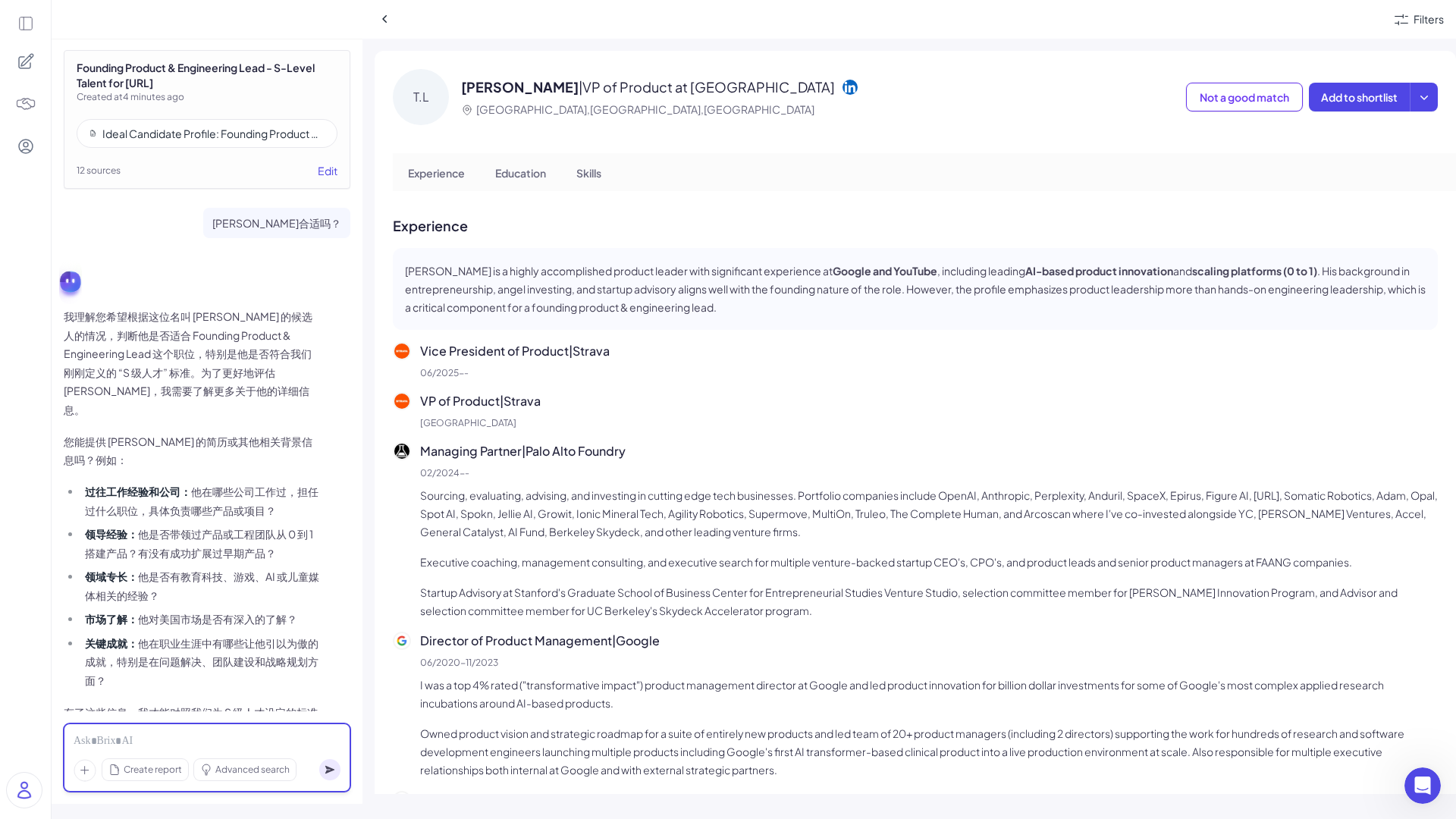
click at [143, 734] on div at bounding box center [207, 741] width 267 height 17
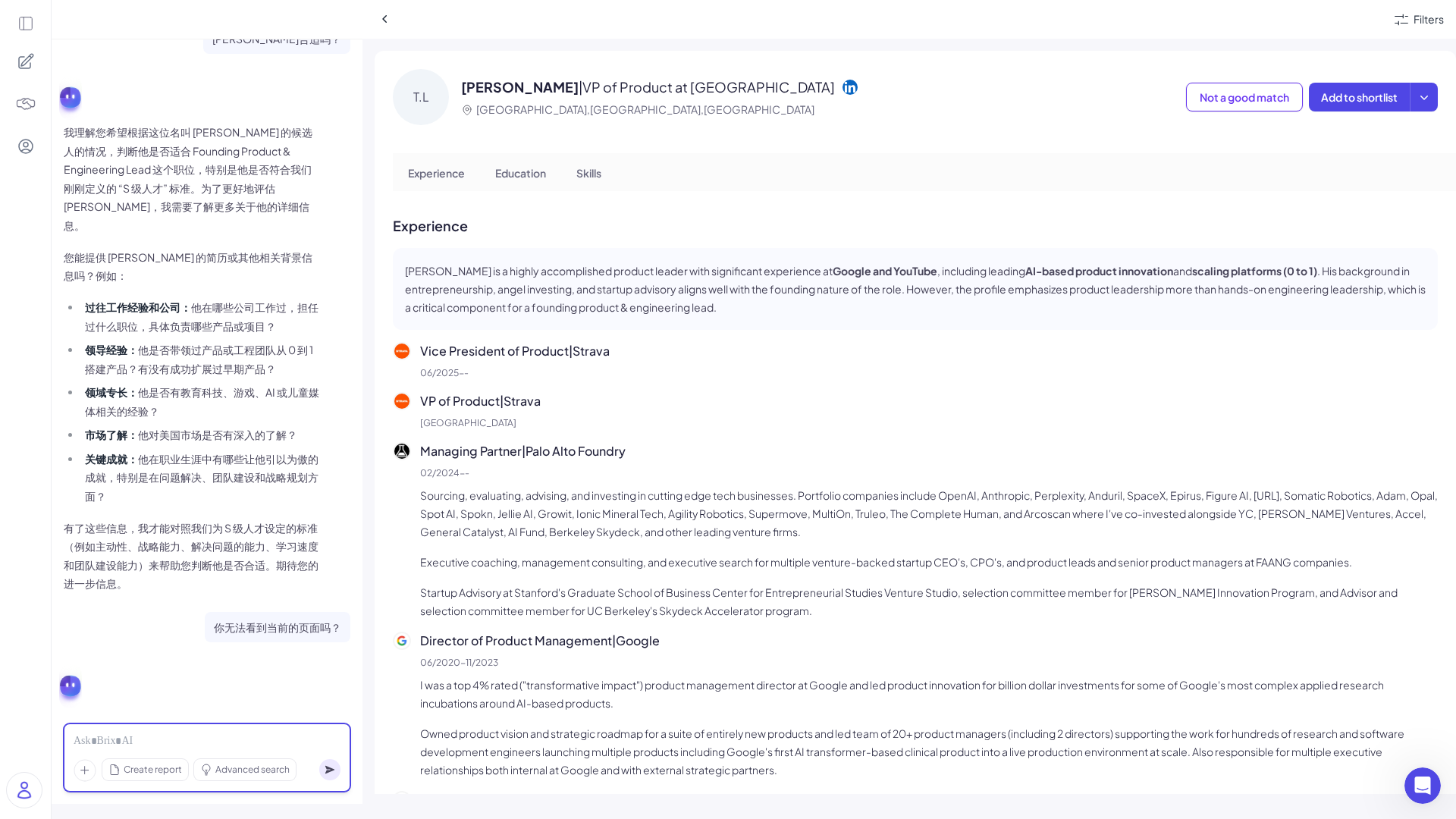
scroll to position [3656, 0]
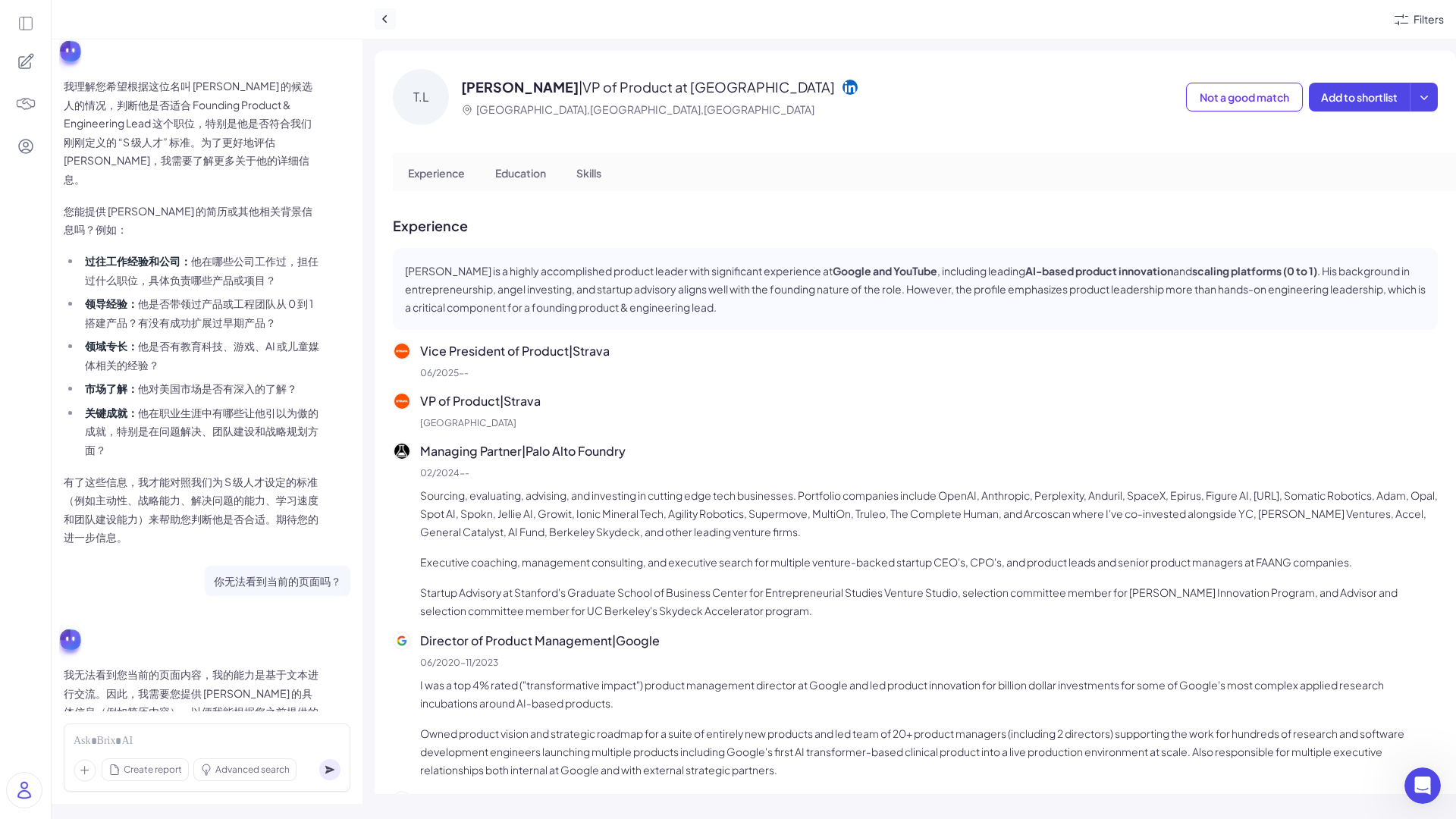
click at [386, 19] on icon at bounding box center [384, 19] width 15 height 15
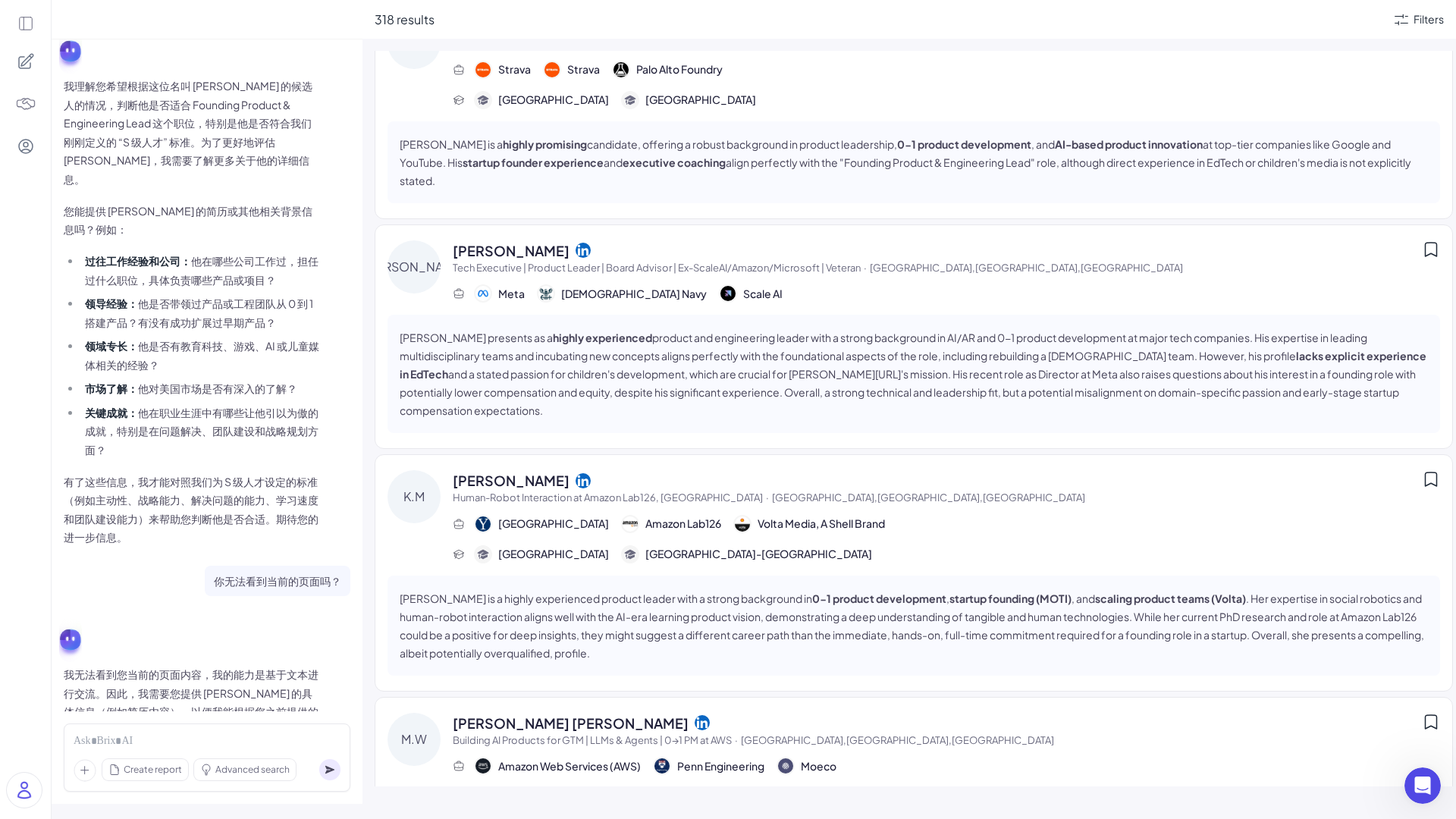
scroll to position [50, 0]
click at [802, 263] on div "[PERSON_NAME] Tech Executive | Product Leader | Board Advisor | Ex-ScaleAI/Amaz…" at bounding box center [945, 273] width 987 height 63
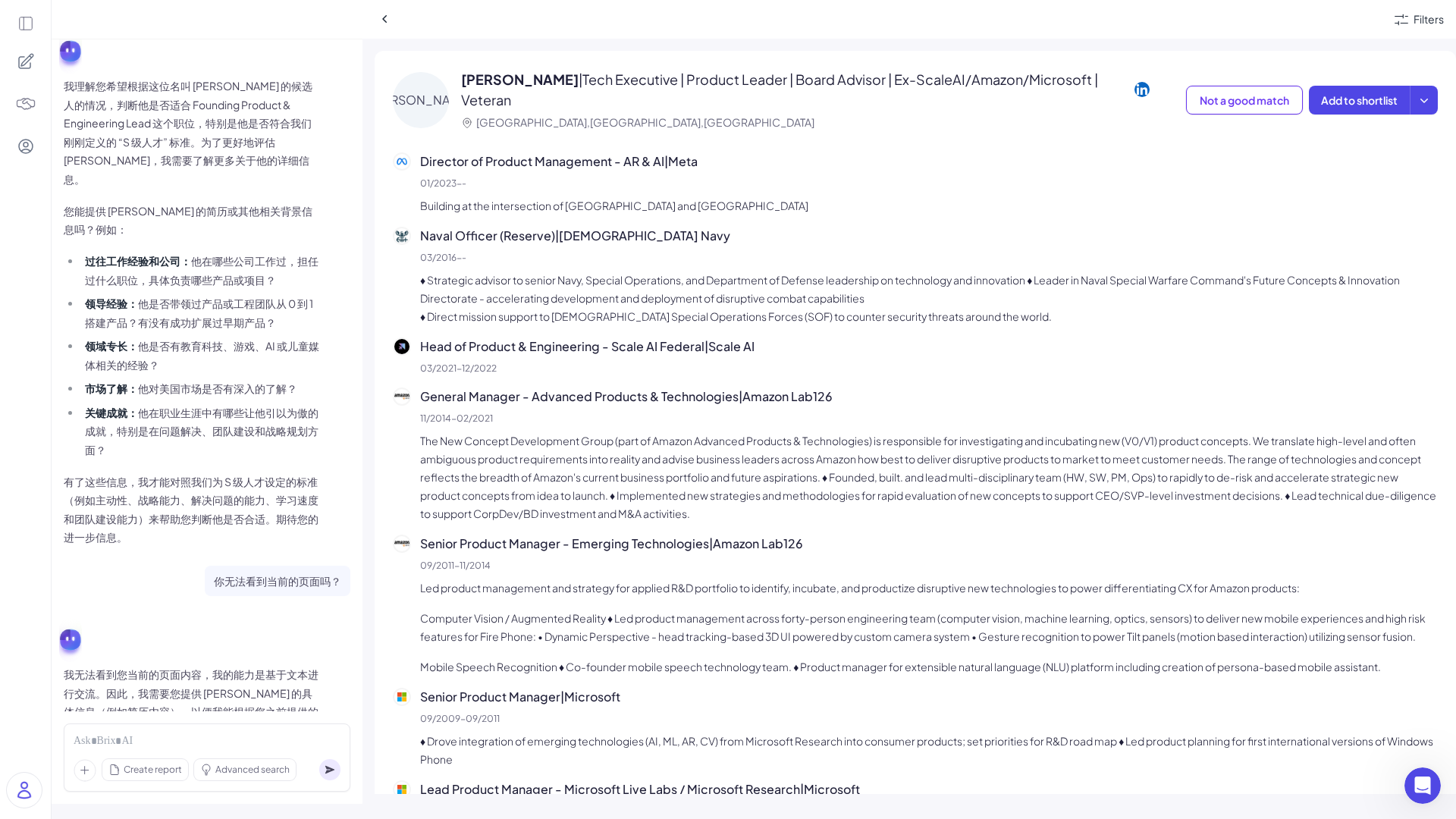
scroll to position [132, 0]
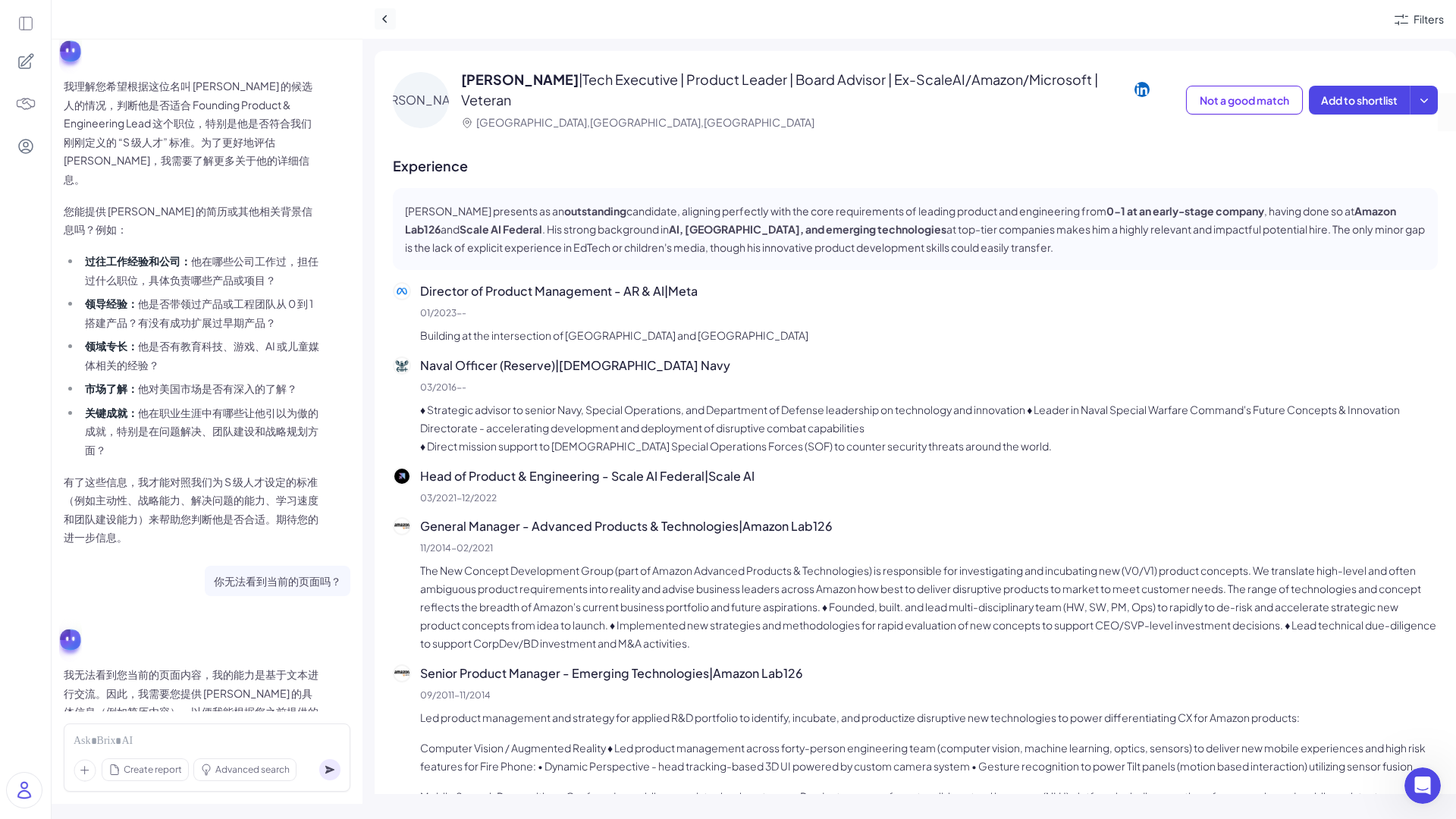
click at [385, 20] on icon at bounding box center [384, 19] width 15 height 15
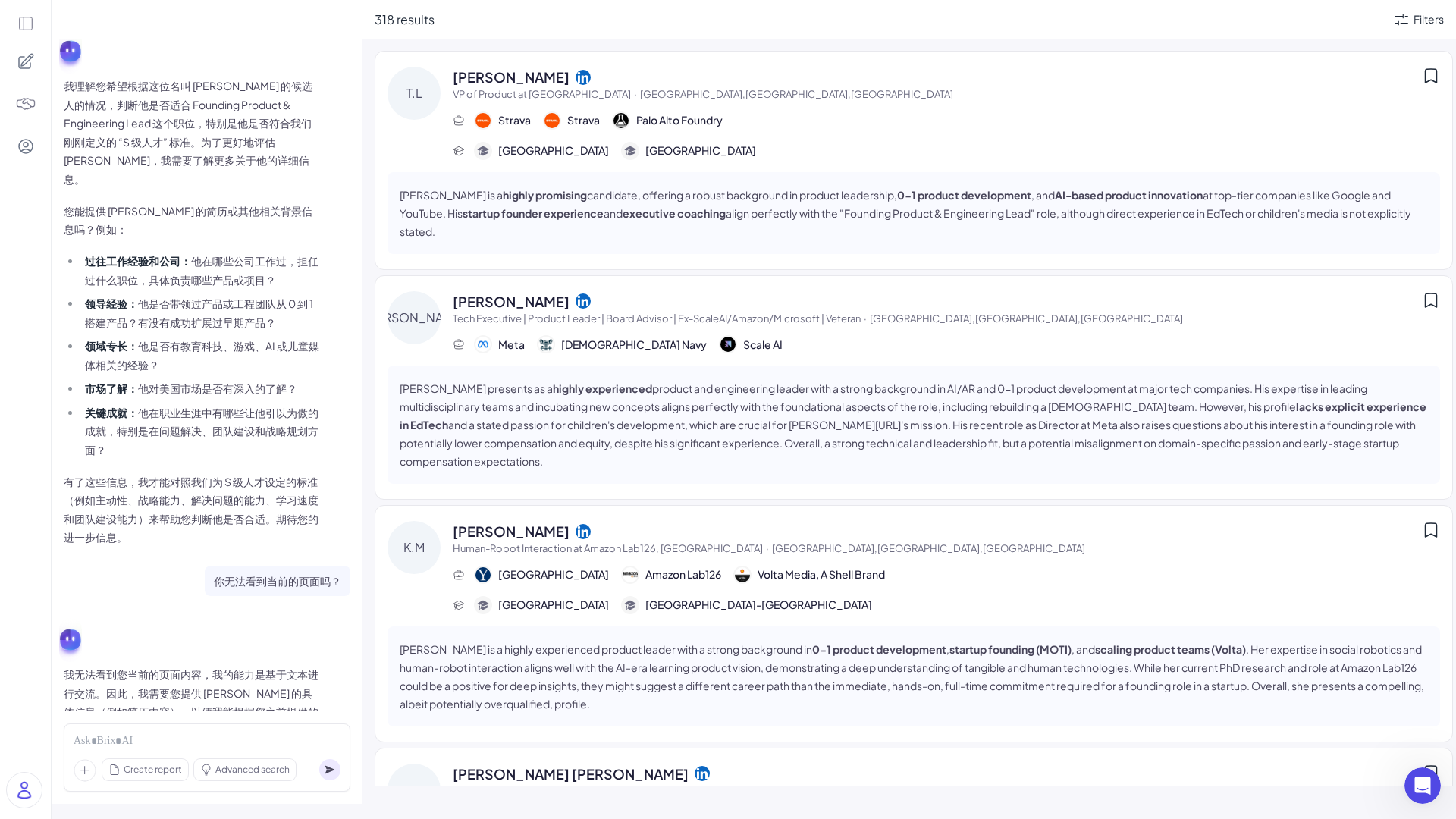
scroll to position [4, 0]
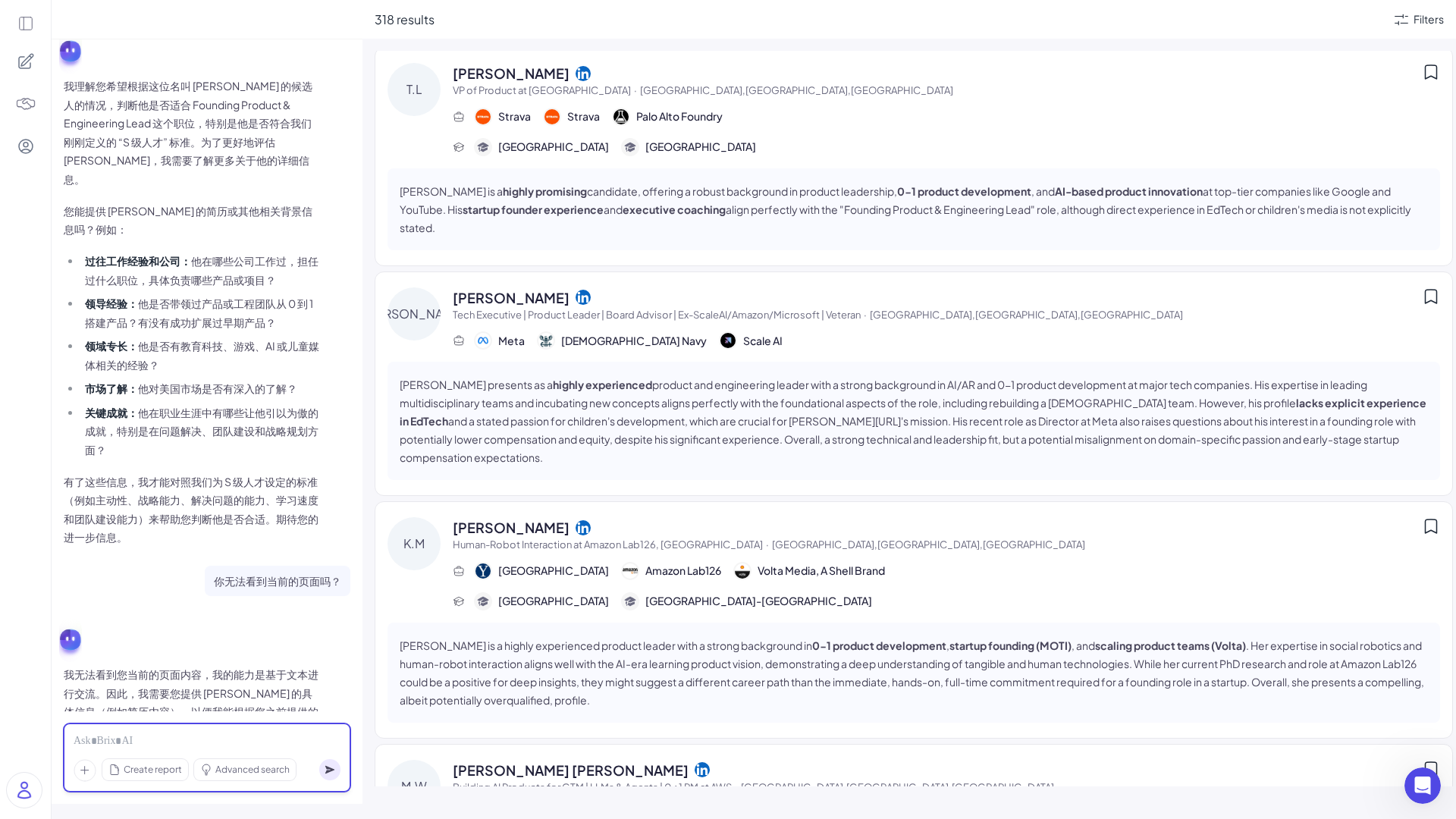
click at [231, 737] on div at bounding box center [207, 741] width 267 height 17
click at [232, 737] on div at bounding box center [207, 741] width 267 height 17
click at [328, 765] on circle at bounding box center [330, 770] width 22 height 22
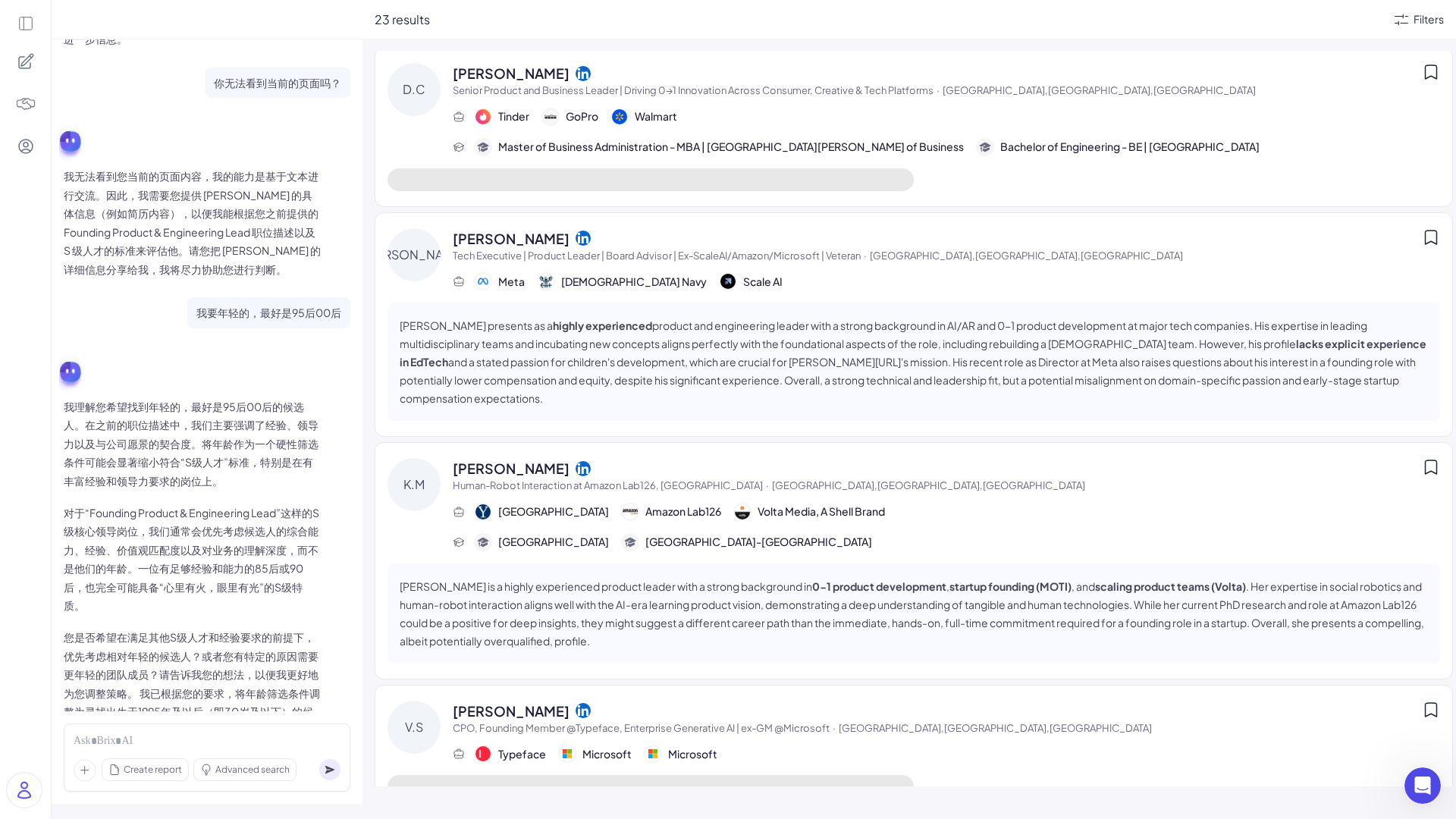
scroll to position [0, 0]
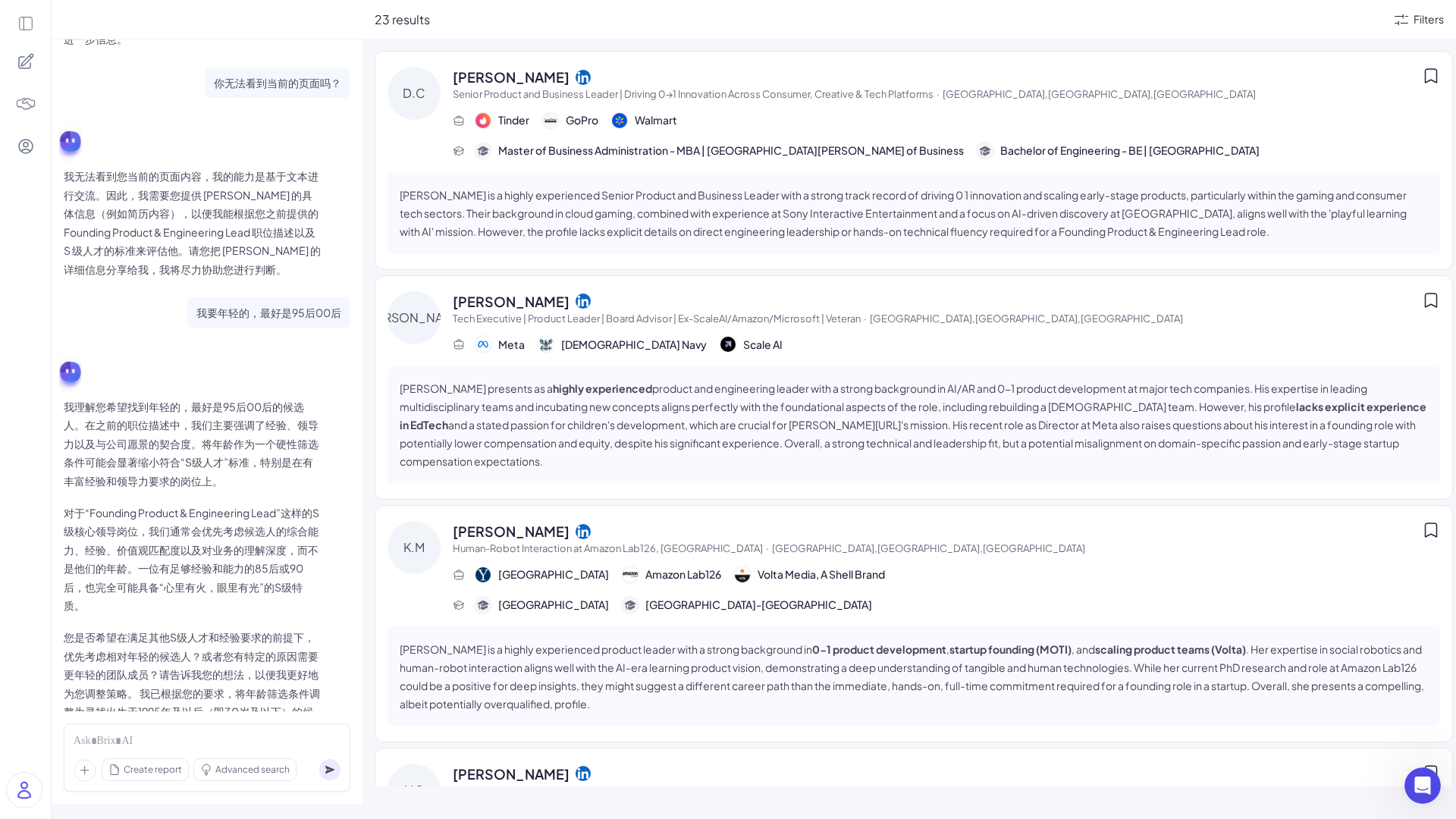
click at [736, 113] on div "Tinder GoPro Walmart" at bounding box center [945, 120] width 987 height 18
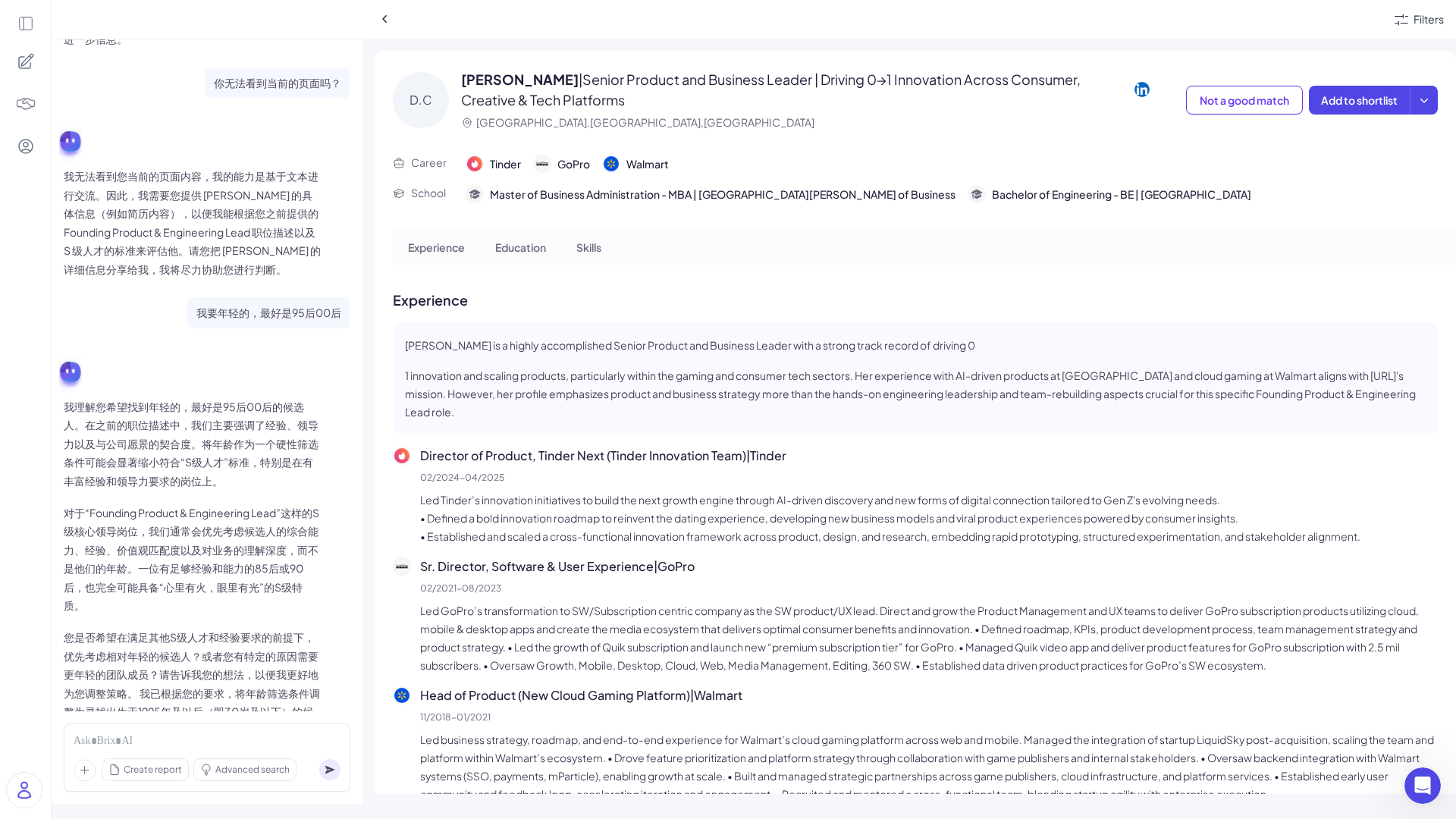
click at [181, 727] on div "Create report Advanced search" at bounding box center [207, 757] width 287 height 68
click at [391, 19] on icon at bounding box center [384, 19] width 15 height 15
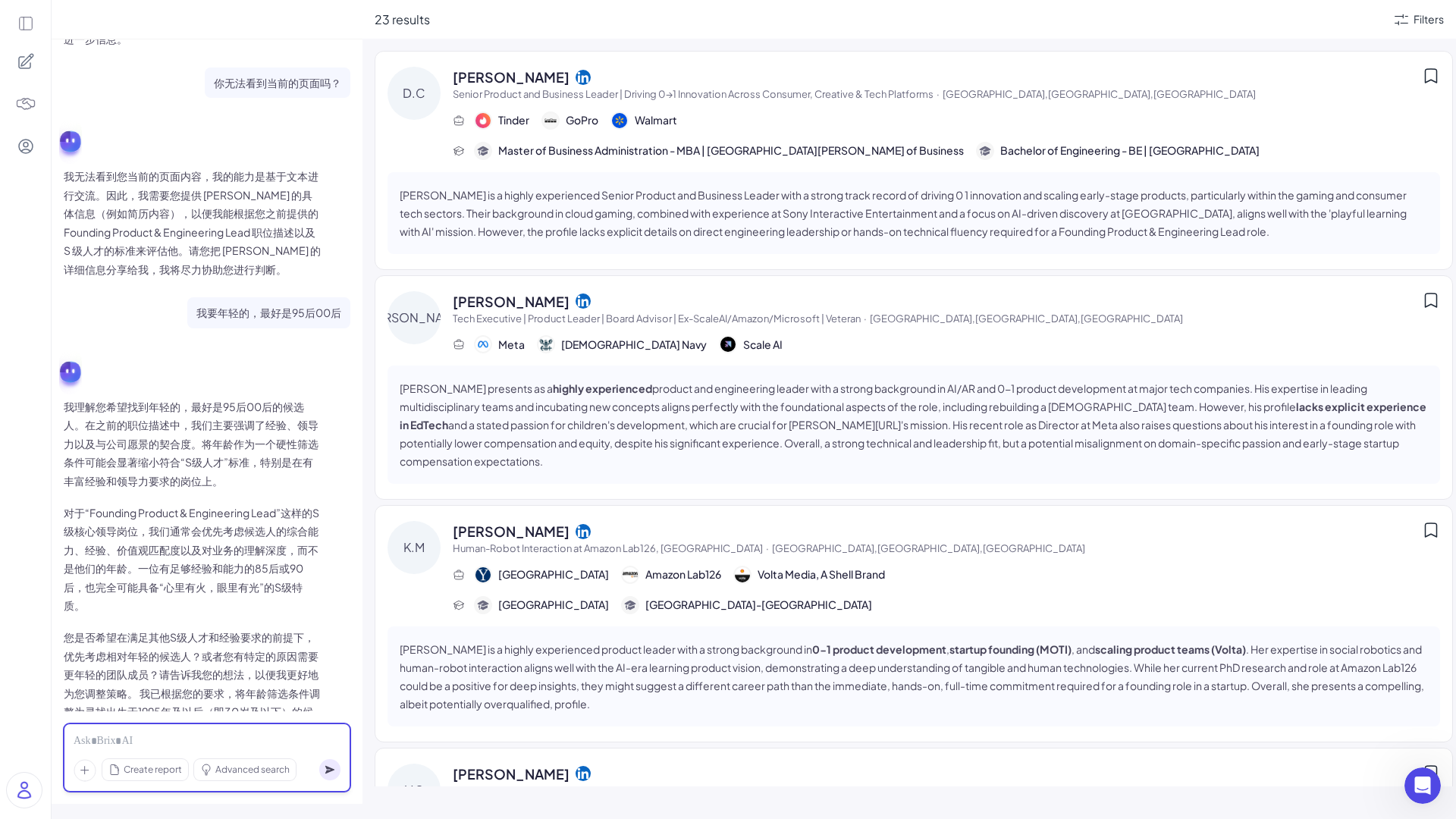
click at [121, 740] on div at bounding box center [207, 741] width 267 height 17
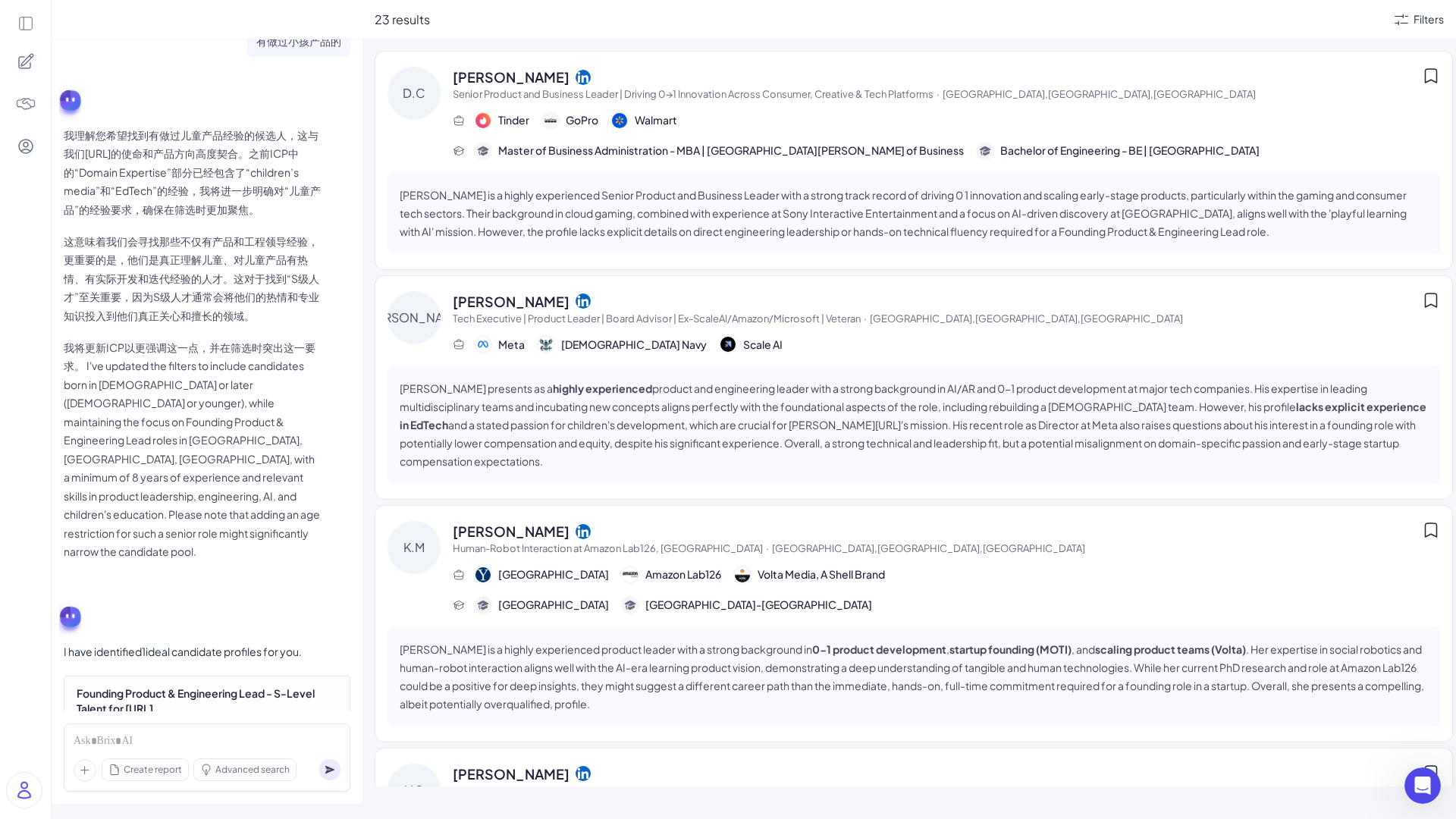
click at [244, 685] on div "Founding Product & Engineering Lead - S-Level Talent for [URL] Created at 1 sec…" at bounding box center [207, 707] width 261 height 44
click at [87, 789] on span "12 sources" at bounding box center [99, 796] width 44 height 14
click at [162, 751] on div "Ideal Candidate Profile: Founding Product & Engineering Lead (S-Level Talent)" at bounding box center [213, 758] width 222 height 15
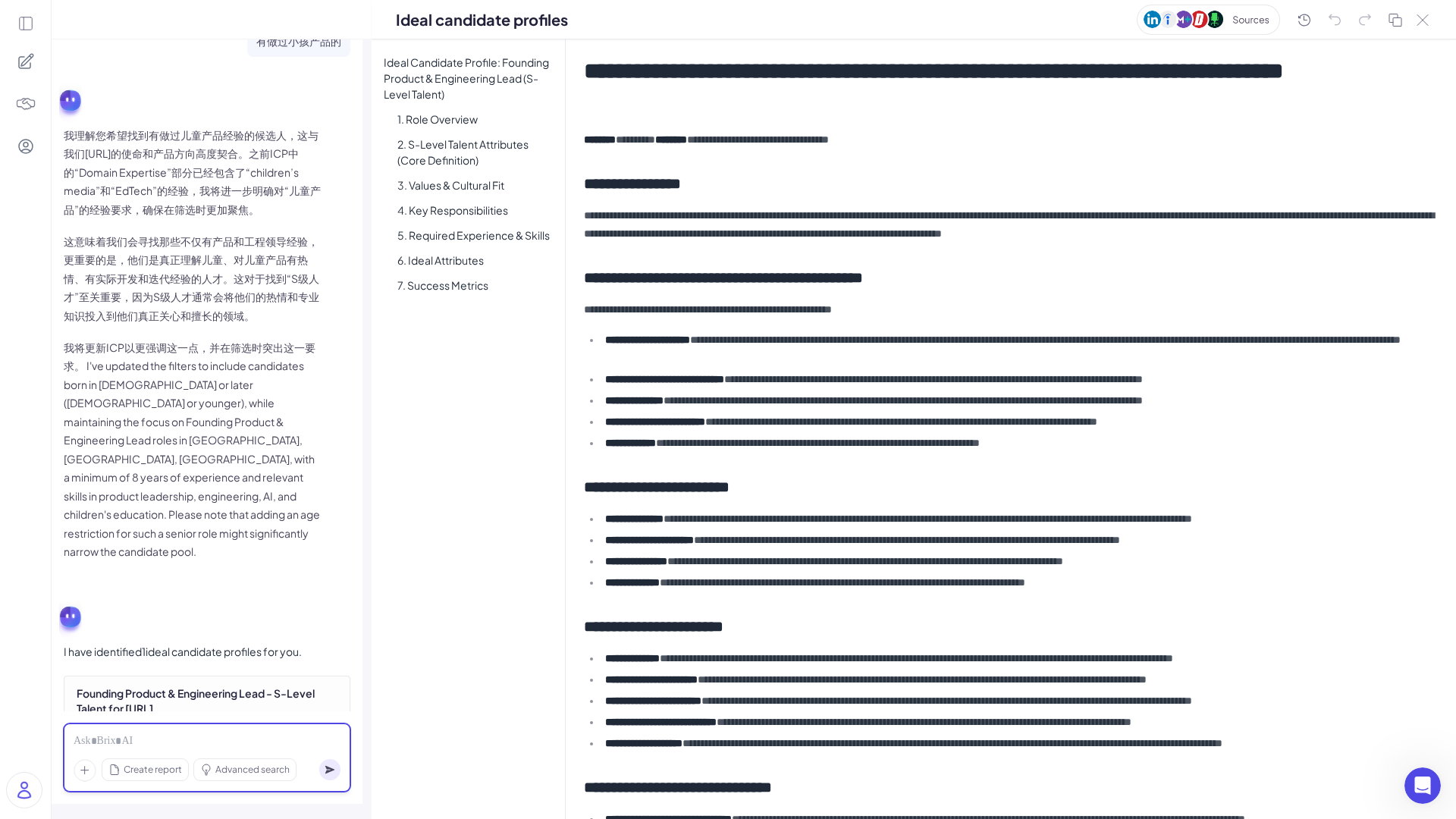
click at [179, 737] on div at bounding box center [207, 741] width 267 height 17
drag, startPoint x: 1421, startPoint y: 55, endPoint x: 1421, endPoint y: 22, distance: 33.0
click at [1421, 22] on icon at bounding box center [1422, 21] width 12 height 12
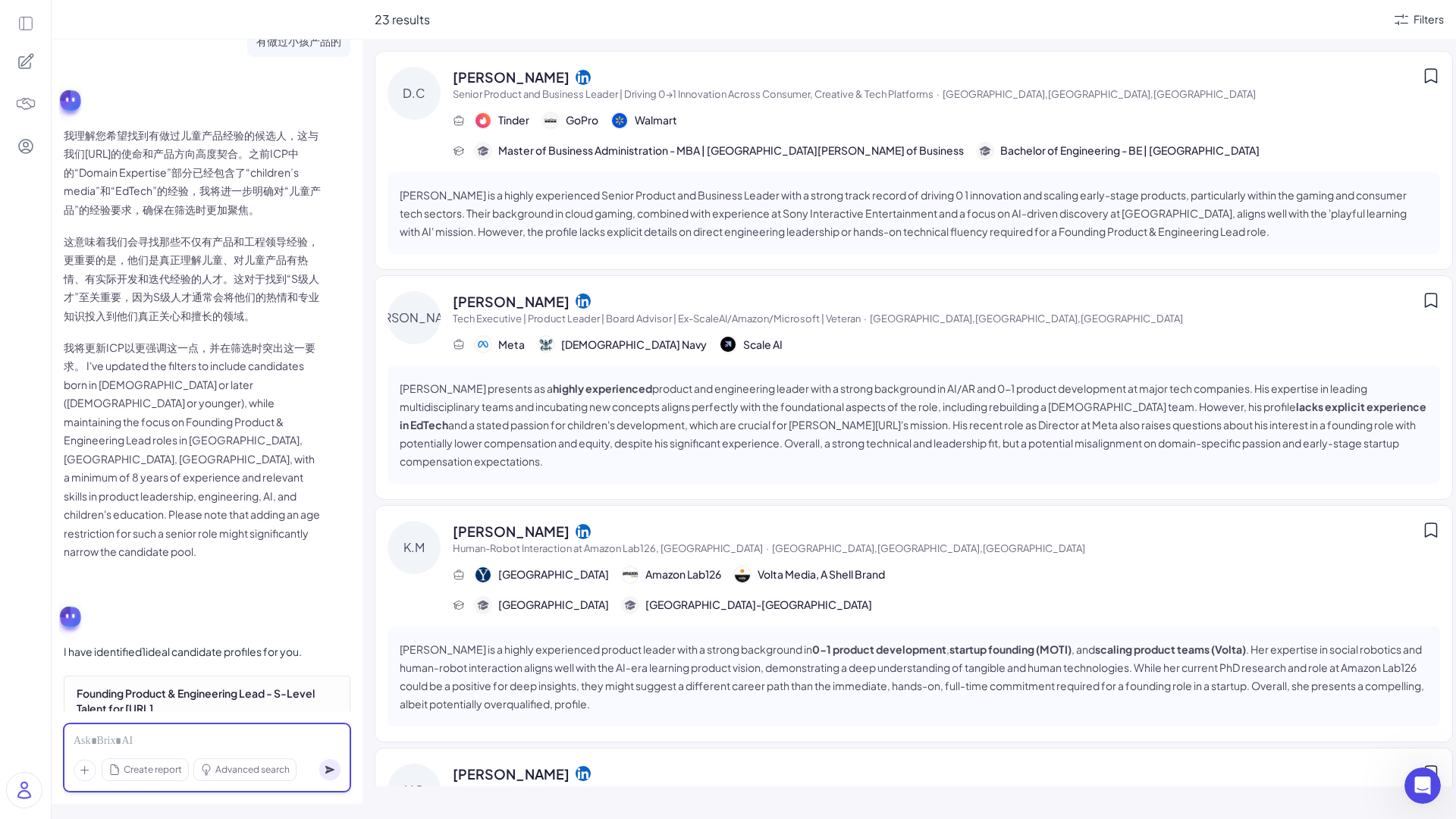
click at [113, 739] on div at bounding box center [207, 741] width 267 height 17
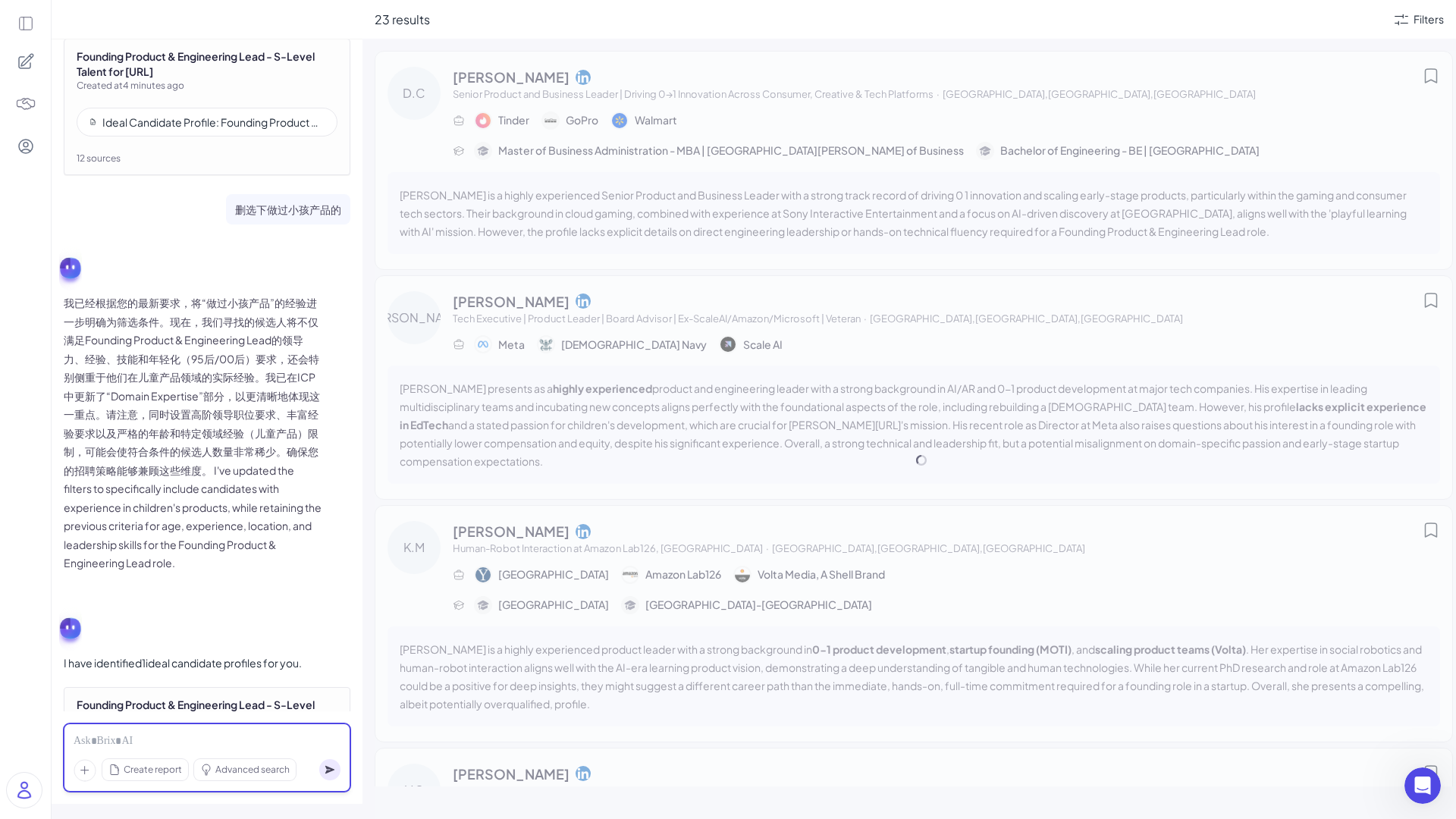
scroll to position [5569, 0]
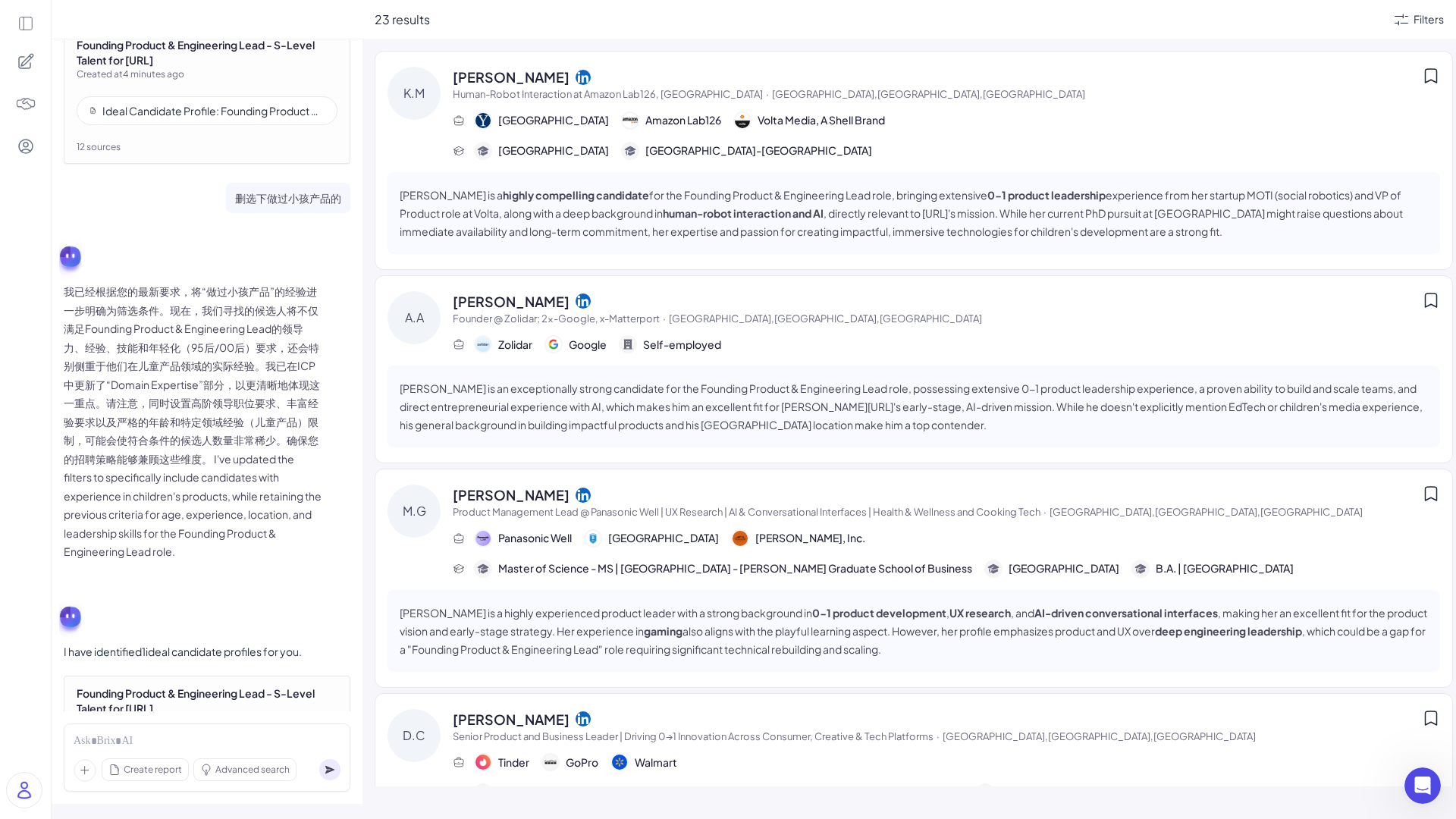
click at [885, 98] on span "Human-Robot Interaction at Amazon Lab126, [GEOGRAPHIC_DATA] · [GEOGRAPHIC_DATA]…" at bounding box center [936, 94] width 969 height 15
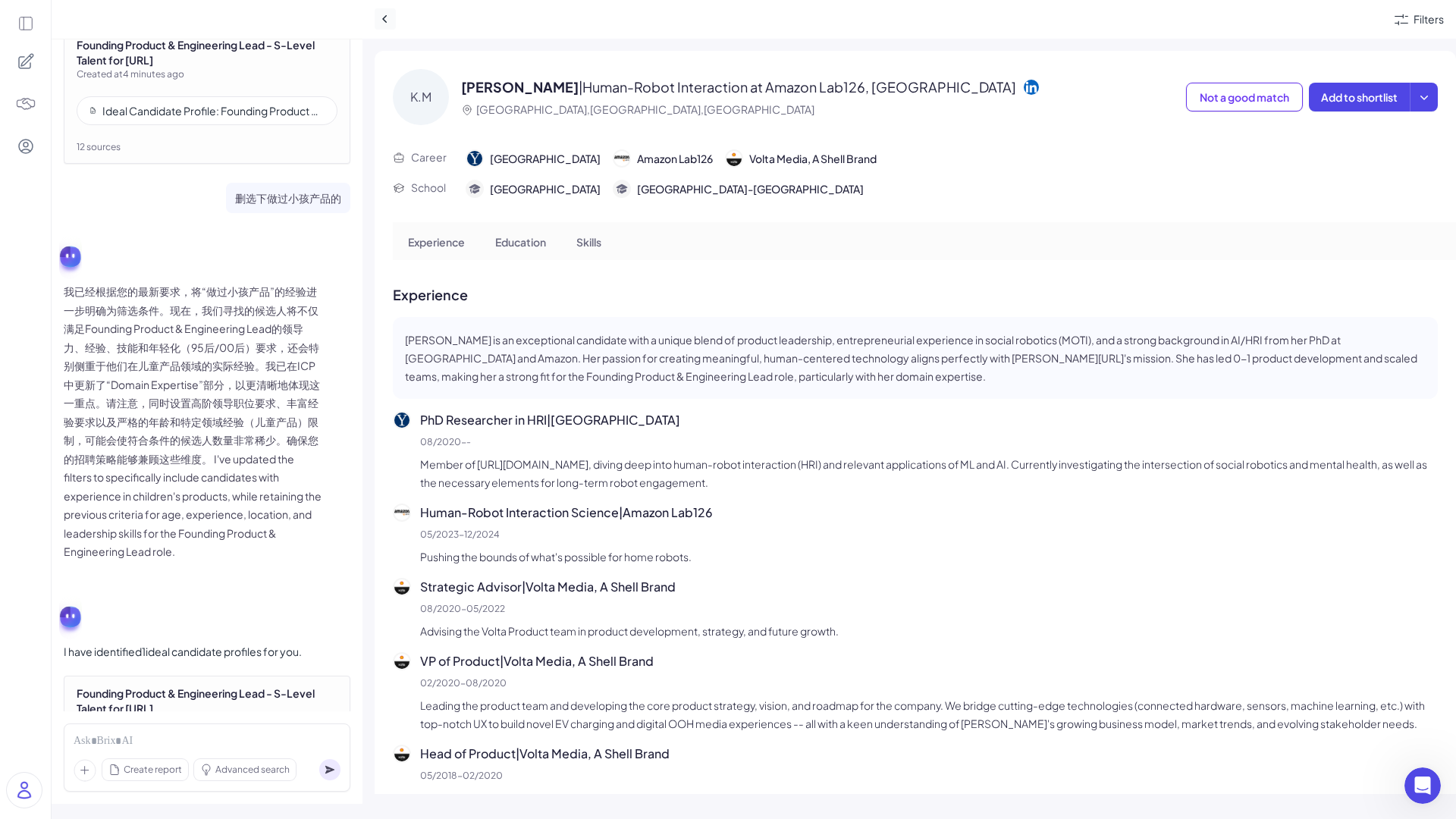
click at [388, 14] on icon at bounding box center [384, 19] width 15 height 15
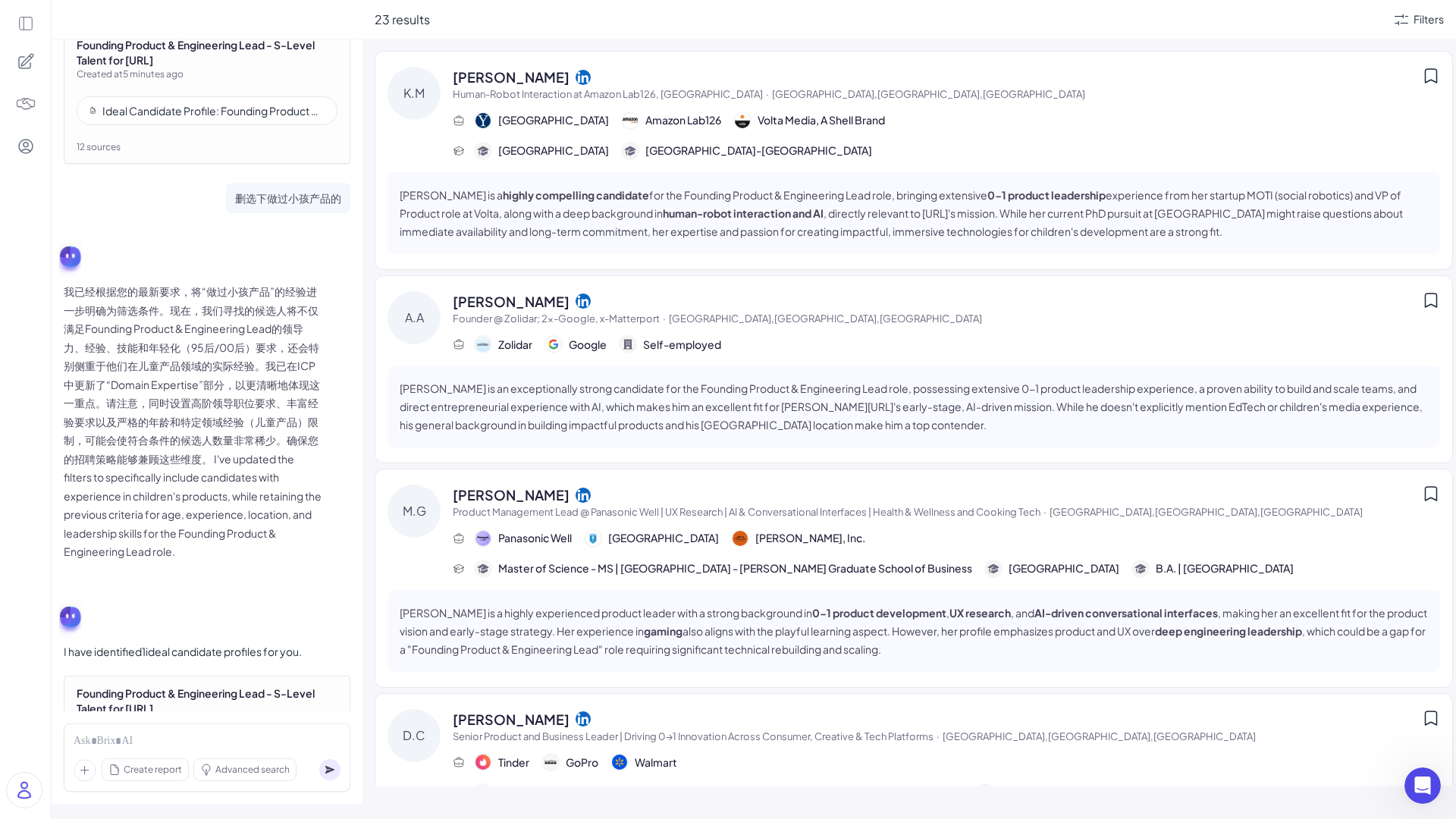
click at [760, 346] on div "Zolidar Google Self-employed" at bounding box center [945, 344] width 987 height 18
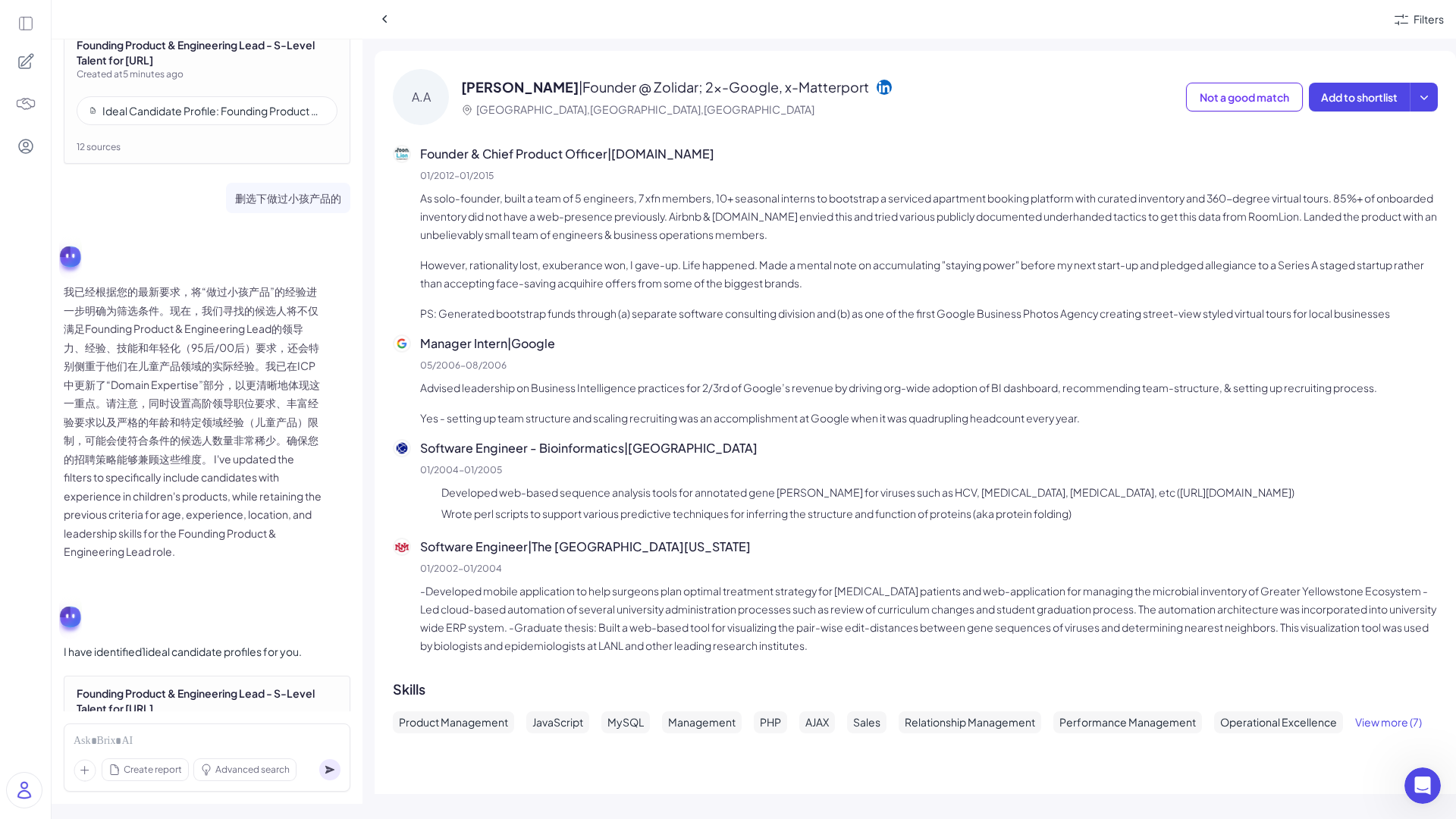
scroll to position [1671, 0]
click at [386, 21] on icon at bounding box center [384, 19] width 15 height 15
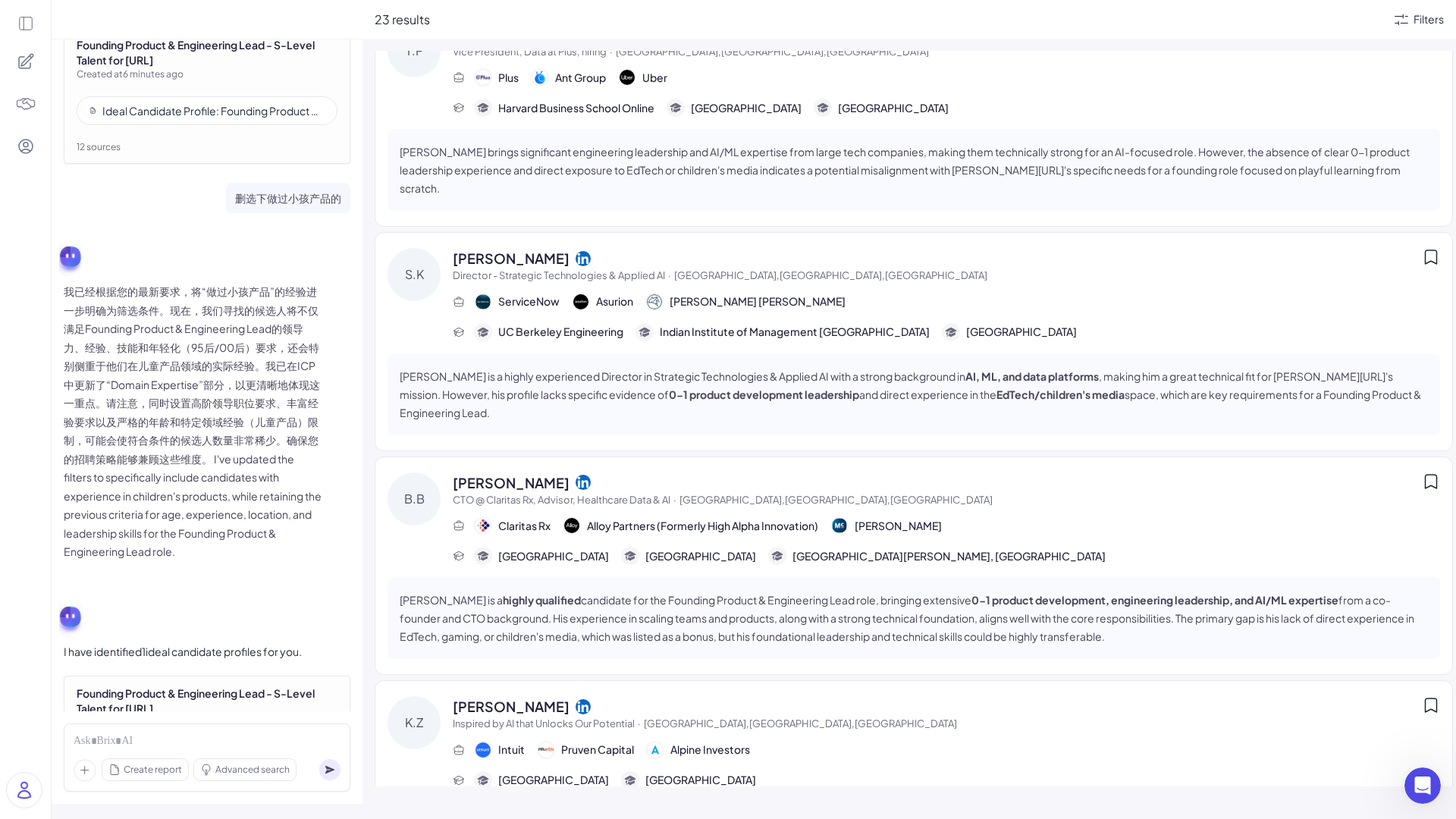
scroll to position [2000, 0]
click at [231, 734] on div at bounding box center [207, 741] width 267 height 17
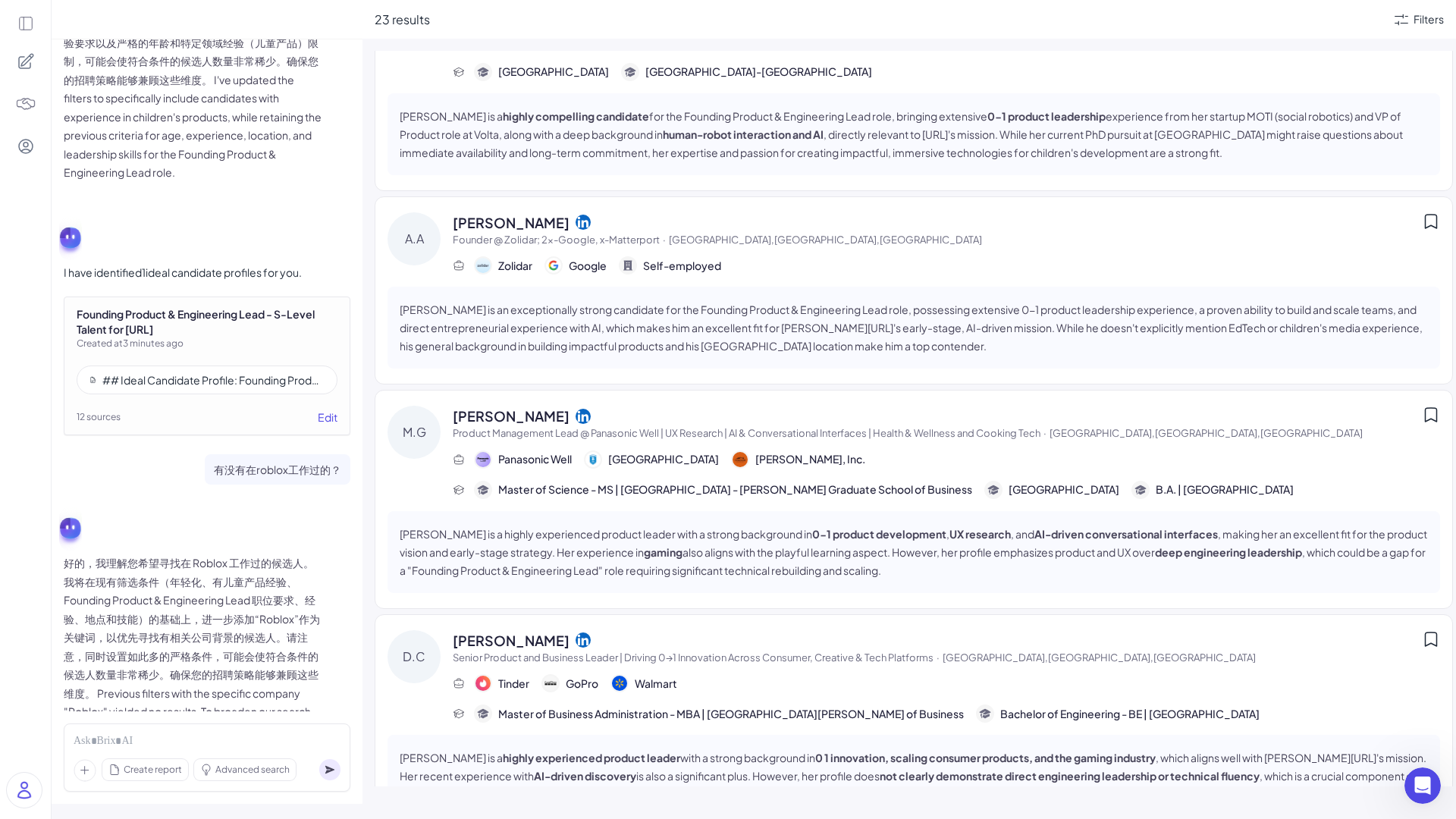
scroll to position [0, 0]
